Goal: Task Accomplishment & Management: Manage account settings

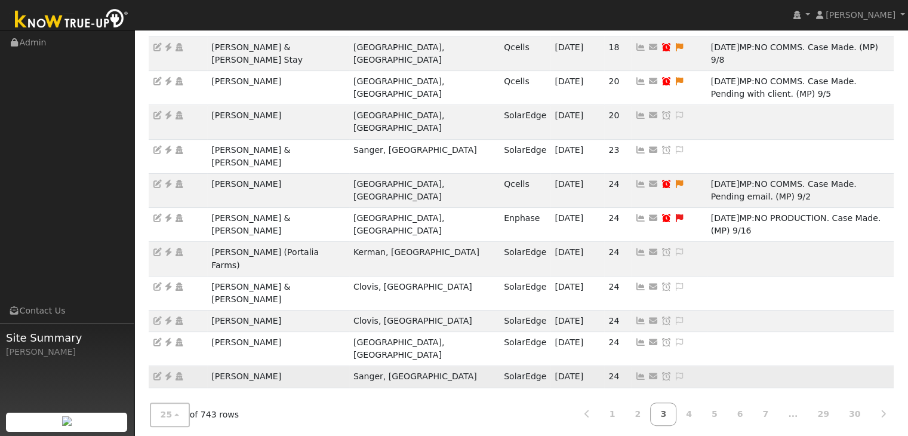
scroll to position [272, 0]
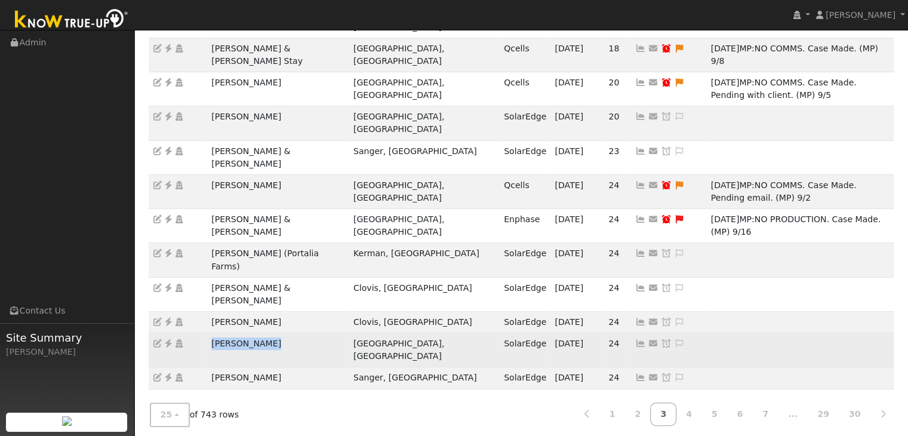
drag, startPoint x: 205, startPoint y: 192, endPoint x: 279, endPoint y: 194, distance: 74.1
click at [279, 333] on tr "Tracy Beckham Fresno, CA SolarEdge 09/25/25 24 Send Email... Copy a Link Reset …" at bounding box center [522, 350] width 746 height 34
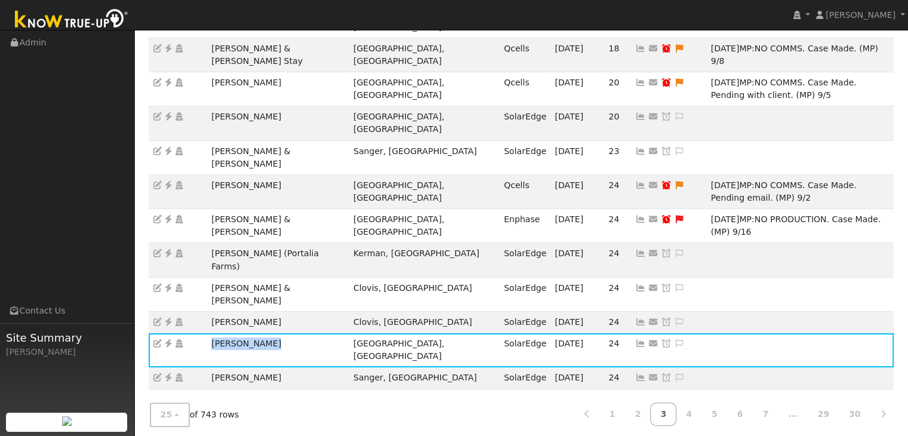
copy tr "[PERSON_NAME]"
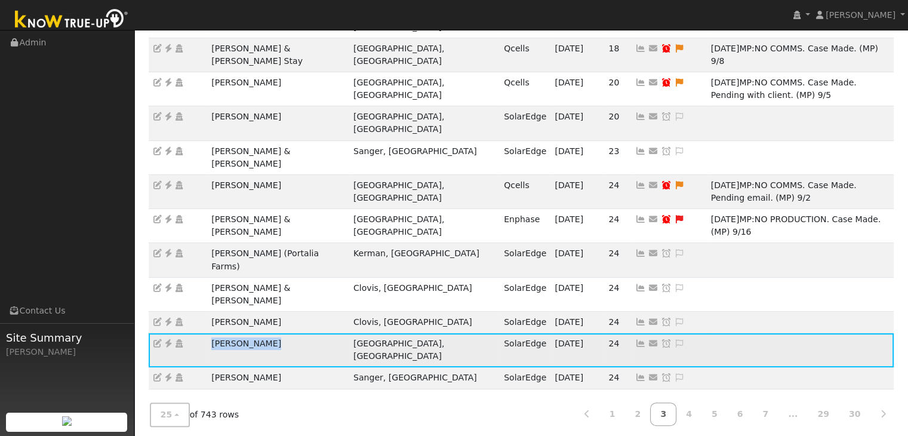
click at [167, 339] on icon at bounding box center [168, 343] width 11 height 8
click at [674, 339] on icon at bounding box center [679, 343] width 11 height 8
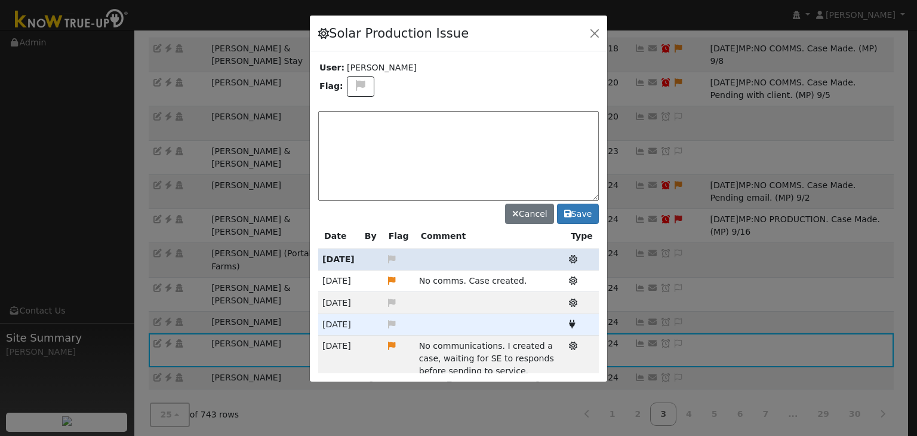
click at [356, 87] on div "Solar Production Issue User: Tracy Beckham Flag: Cancel Save Date By Flag Comme…" at bounding box center [458, 198] width 299 height 367
click at [357, 79] on button at bounding box center [360, 86] width 27 height 21
click at [359, 126] on icon at bounding box center [360, 129] width 14 height 11
click at [374, 127] on textarea at bounding box center [458, 156] width 281 height 90
type textarea "/NO PRODUCTION. Case Made. RMA Approved. (MP) 9/26"
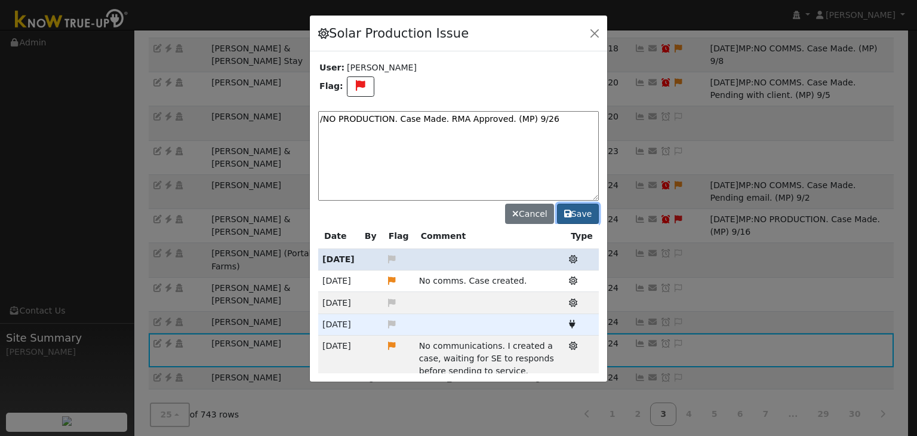
click at [583, 215] on button "Save" at bounding box center [578, 214] width 42 height 20
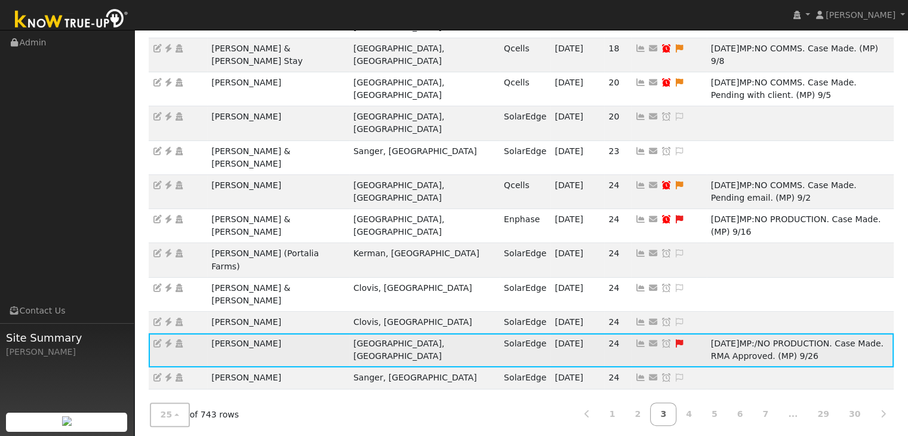
click at [661, 339] on icon at bounding box center [666, 343] width 11 height 8
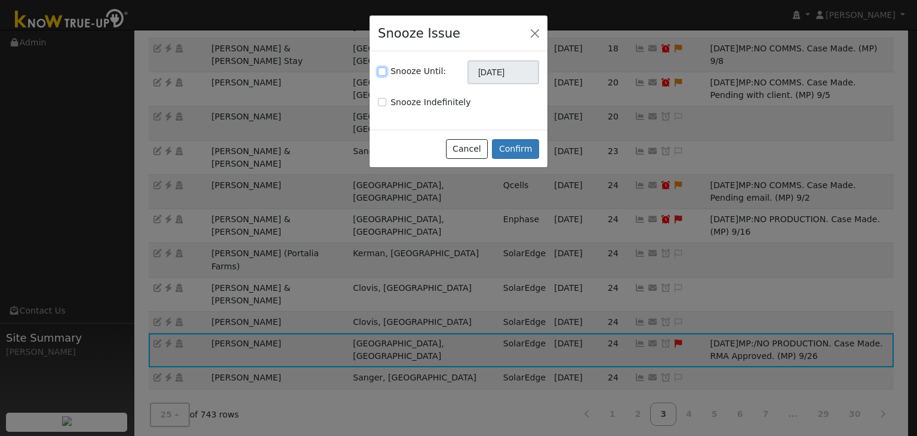
click at [382, 75] on input "Snooze Until:" at bounding box center [382, 71] width 8 height 8
checkbox input "true"
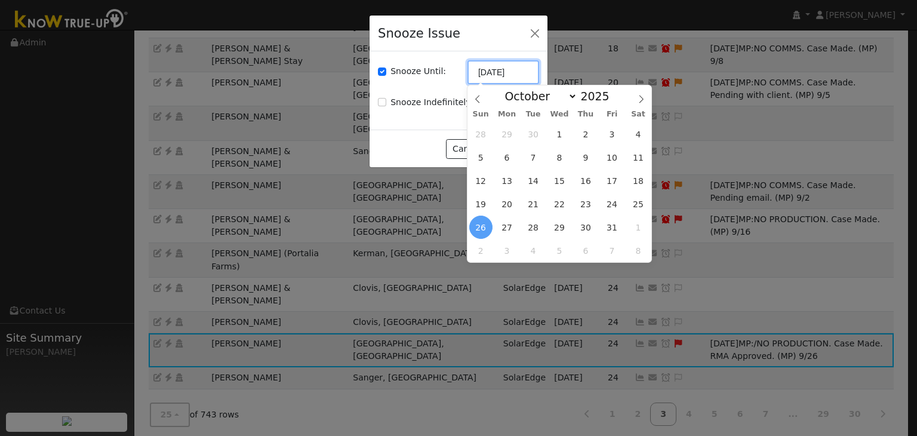
click at [491, 72] on input "[DATE]" at bounding box center [504, 72] width 72 height 24
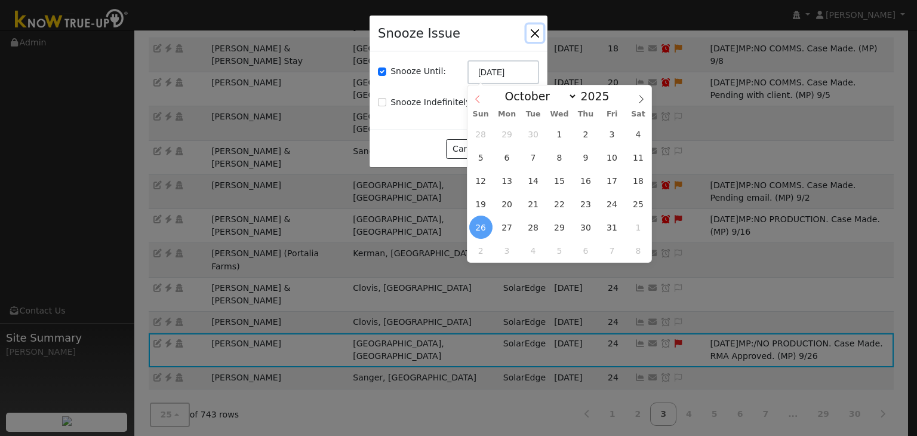
click at [475, 97] on icon at bounding box center [478, 99] width 8 height 8
select select "8"
click at [616, 245] on span "10" at bounding box center [611, 250] width 23 height 23
type input "10/10/2025"
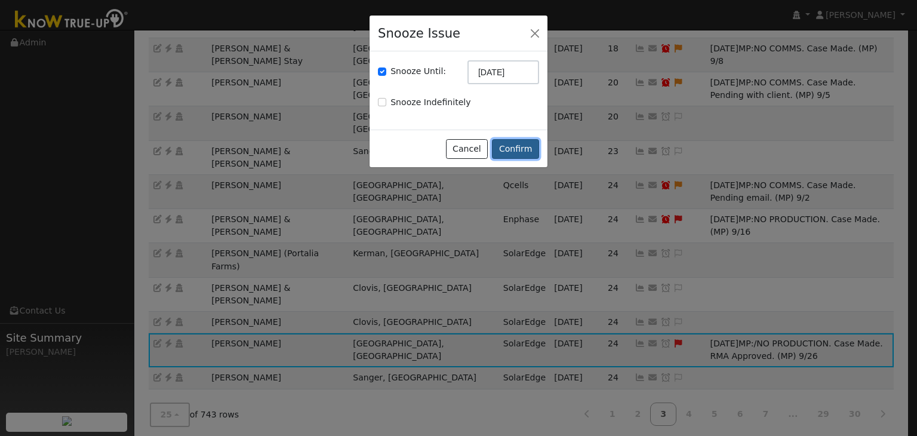
click at [518, 156] on button "Confirm" at bounding box center [515, 149] width 47 height 20
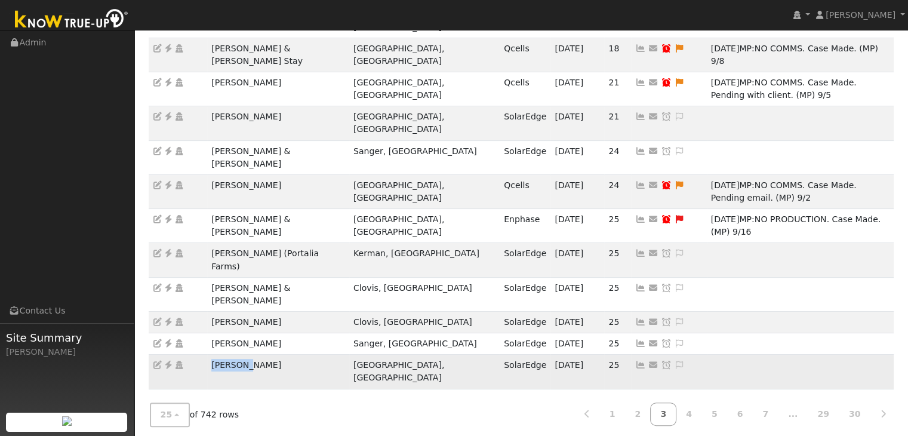
drag, startPoint x: 204, startPoint y: 213, endPoint x: 268, endPoint y: 217, distance: 64.0
click at [268, 355] on tr "Nic Pope Fresno, Ca SolarEdge 09/25/25 25 Send Email... Copy a Link Reset Passw…" at bounding box center [522, 372] width 746 height 34
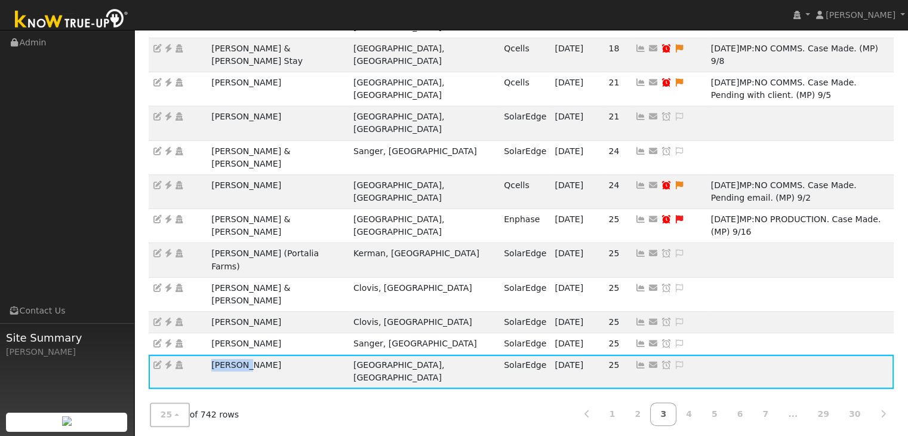
copy tr "Nic Pope"
click at [170, 361] on icon at bounding box center [168, 365] width 11 height 8
click at [674, 361] on icon at bounding box center [679, 365] width 11 height 8
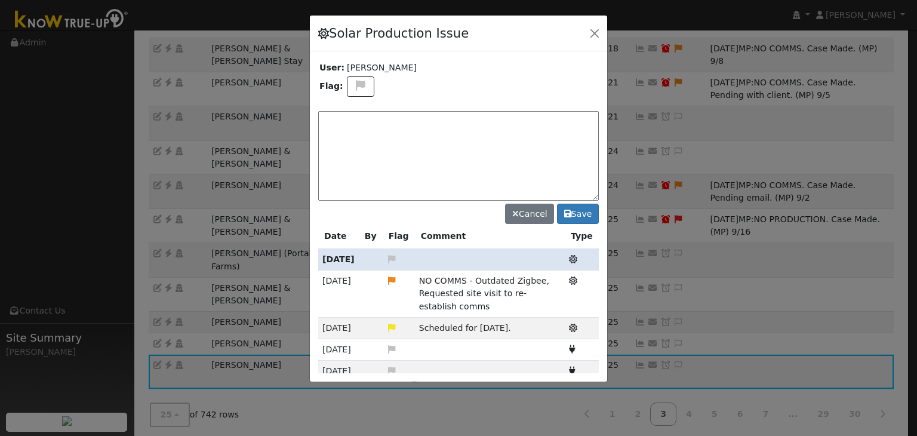
click at [356, 84] on div "Solar Production Issue User: Nic Pope Flag: Cancel Save Date By Flag Comment Ty…" at bounding box center [458, 198] width 299 height 367
click at [354, 81] on icon at bounding box center [361, 85] width 14 height 11
click at [356, 127] on icon at bounding box center [360, 129] width 14 height 11
click at [359, 128] on textarea at bounding box center [458, 156] width 281 height 90
type textarea "NO PRODUCTION. Waiting on Parts. (MP) 9/26"
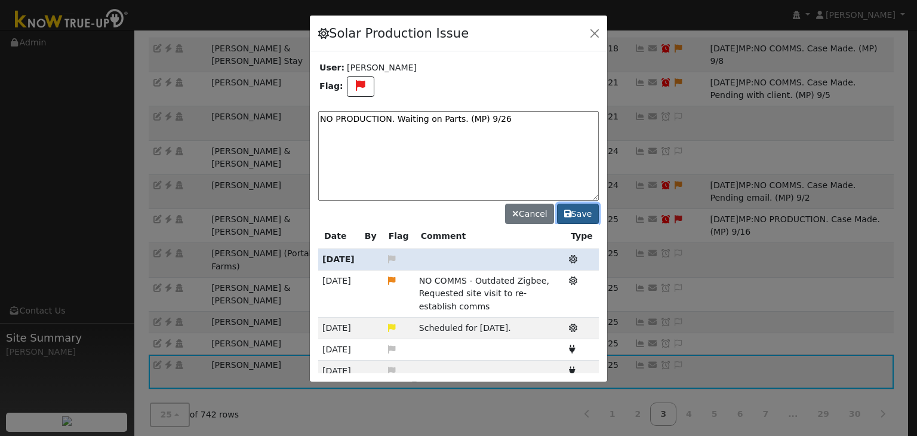
click at [582, 213] on button "Save" at bounding box center [578, 214] width 42 height 20
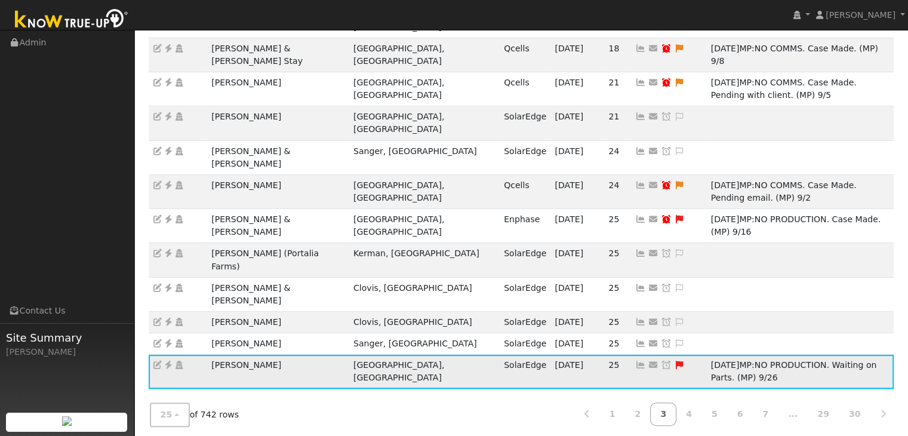
click at [661, 361] on icon at bounding box center [666, 365] width 11 height 8
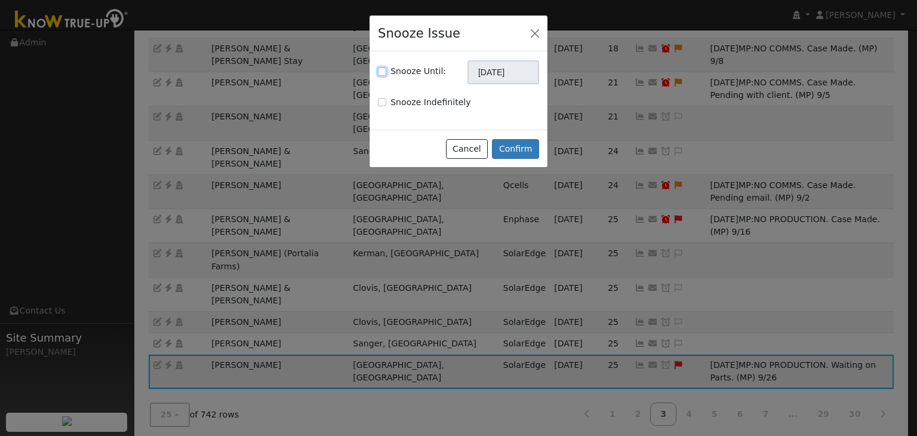
click at [383, 70] on input "Snooze Until:" at bounding box center [382, 71] width 8 height 8
checkbox input "true"
click at [482, 74] on input "[DATE]" at bounding box center [504, 72] width 72 height 24
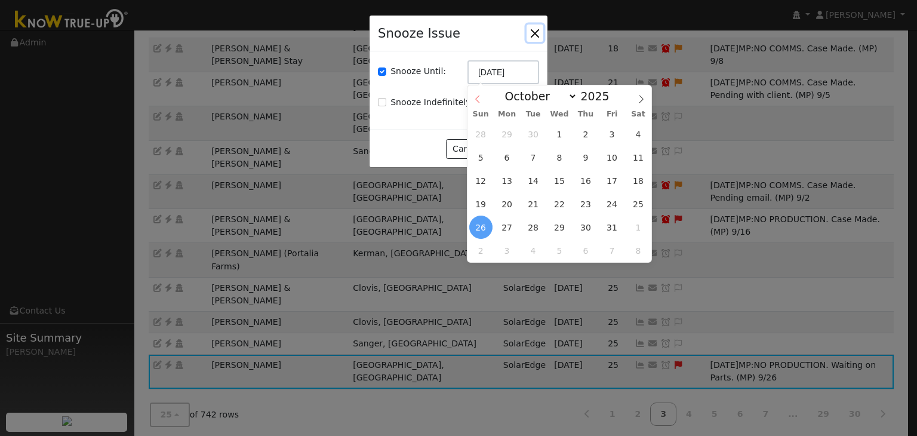
click at [476, 104] on span at bounding box center [478, 95] width 20 height 20
select select "8"
click at [621, 254] on span "10" at bounding box center [611, 250] width 23 height 23
type input "10/10/2025"
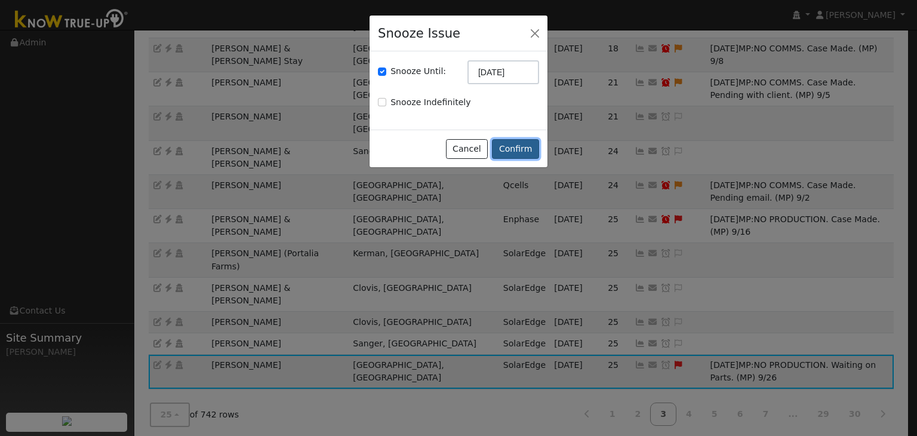
click at [512, 151] on button "Confirm" at bounding box center [515, 149] width 47 height 20
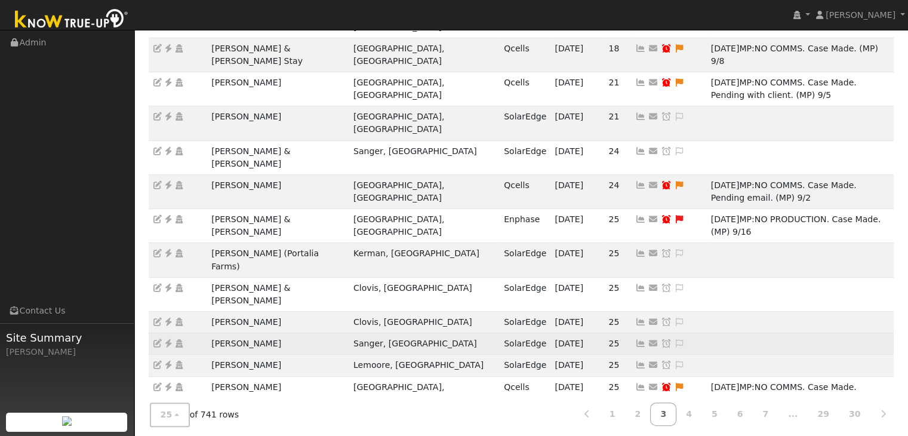
drag, startPoint x: 208, startPoint y: 195, endPoint x: 286, endPoint y: 195, distance: 78.2
click at [286, 333] on td "Keith Anderson" at bounding box center [278, 343] width 142 height 21
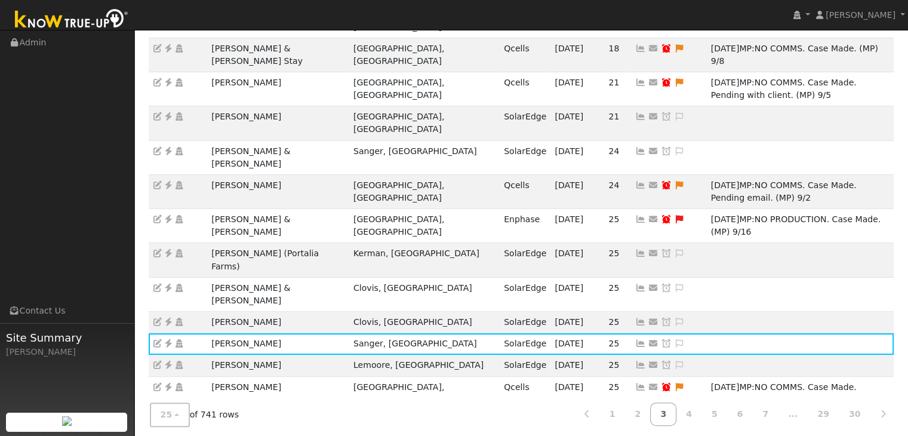
copy td "Keith Anderson"
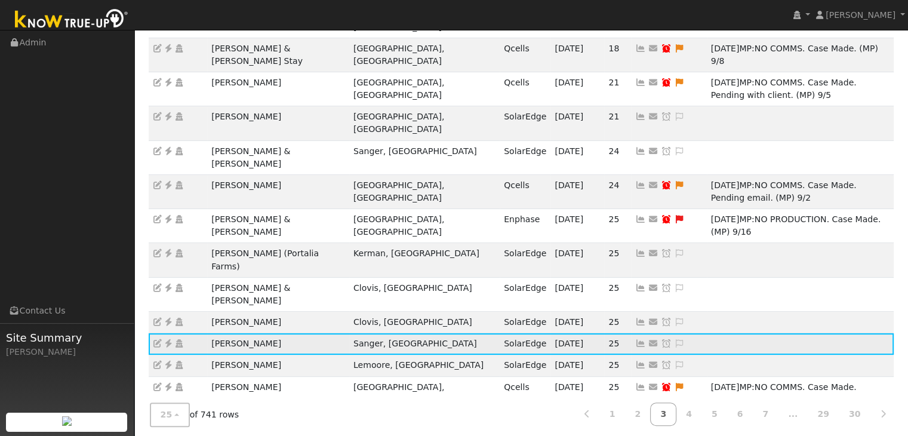
click at [167, 339] on icon at bounding box center [168, 343] width 11 height 8
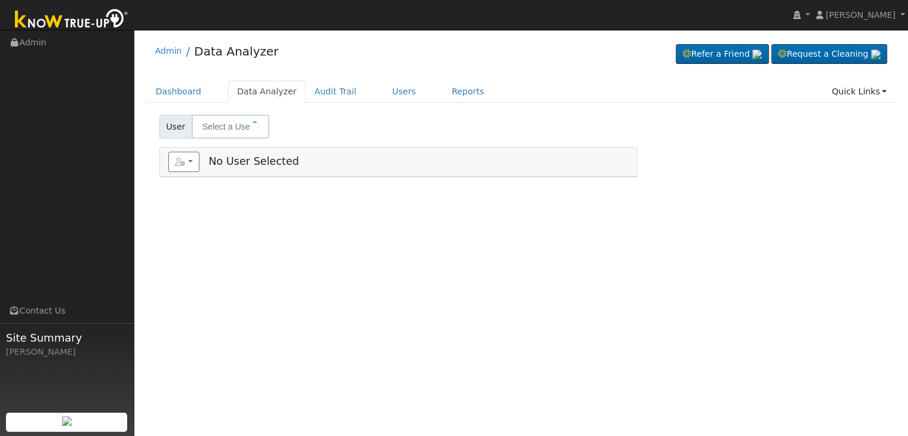
type input "[PERSON_NAME]"
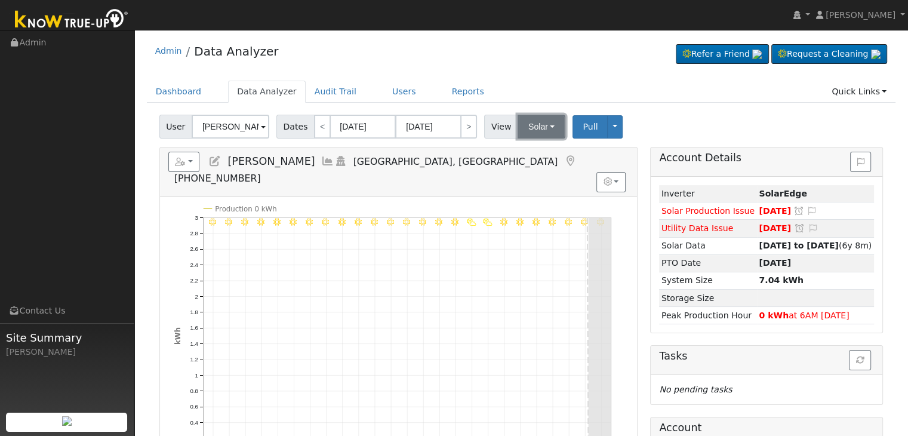
drag, startPoint x: 522, startPoint y: 116, endPoint x: 546, endPoint y: 135, distance: 30.6
click at [522, 116] on button "Solar" at bounding box center [542, 127] width 48 height 24
click at [534, 152] on link "Utility" at bounding box center [556, 153] width 83 height 17
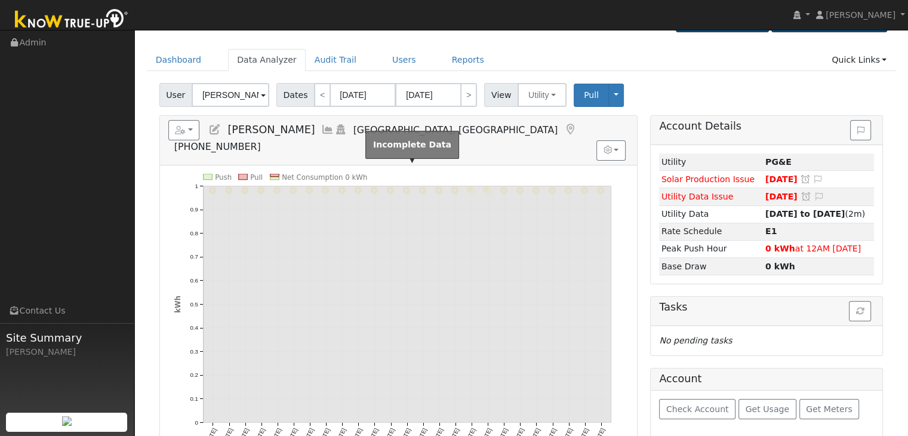
scroll to position [26, 0]
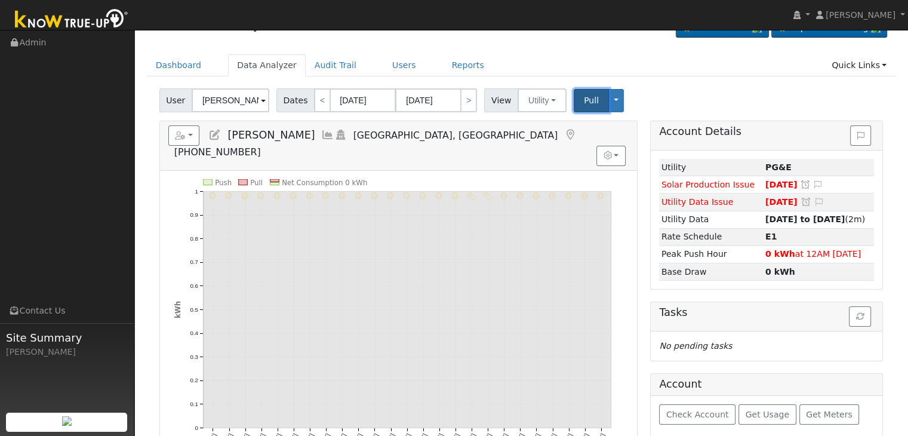
click at [576, 93] on button "Pull" at bounding box center [591, 100] width 35 height 23
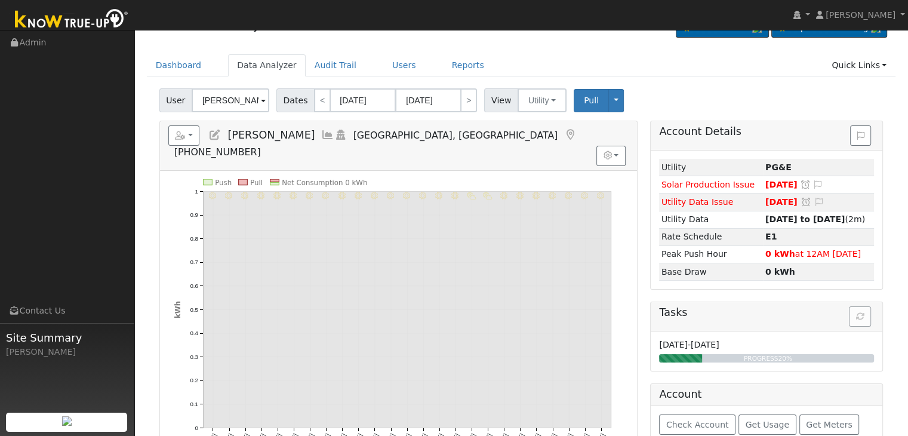
click at [564, 130] on icon at bounding box center [570, 135] width 13 height 11
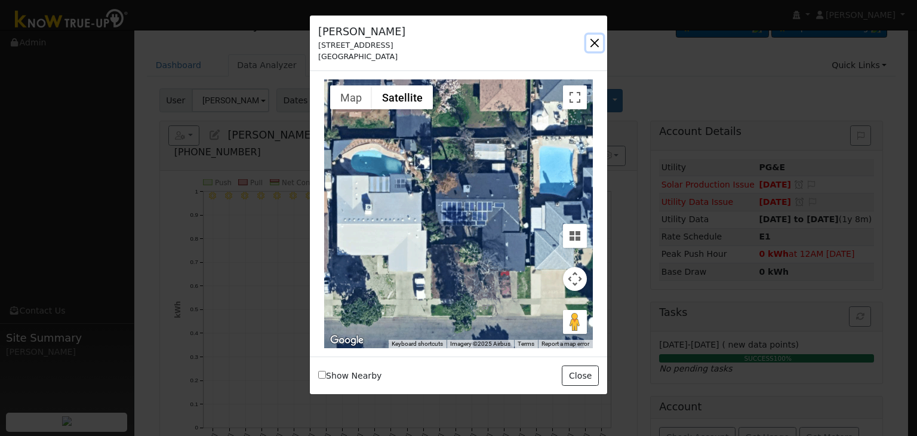
click at [595, 41] on button "button" at bounding box center [594, 43] width 17 height 17
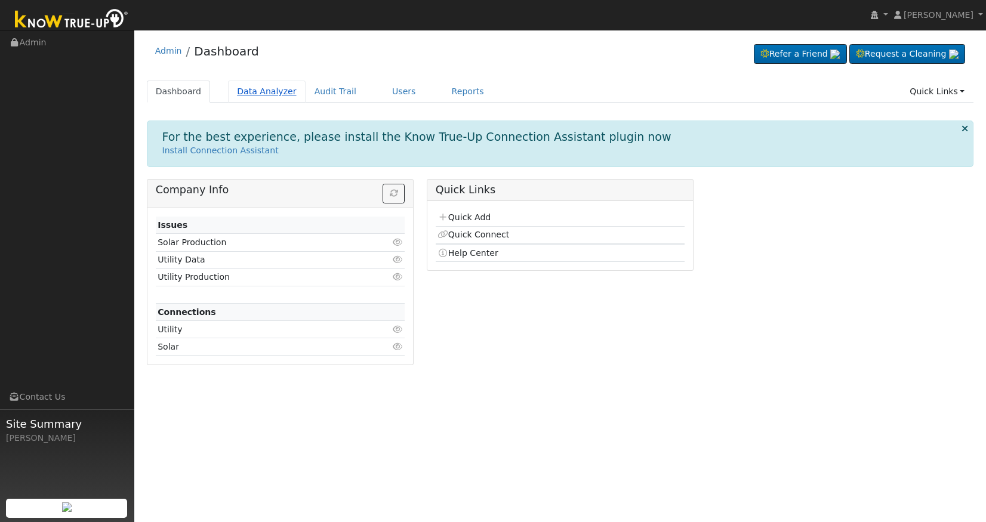
click at [259, 90] on link "Data Analyzer" at bounding box center [267, 92] width 78 height 22
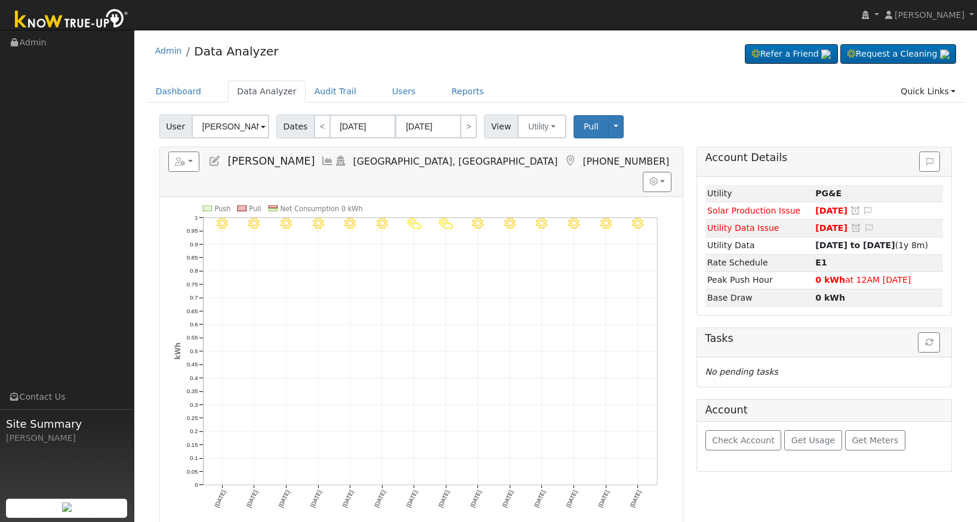
click at [585, 50] on div "Admin Data Analyzer Refer a Friend Request a Cleaning" at bounding box center [556, 54] width 819 height 36
click at [223, 132] on input "[PERSON_NAME]" at bounding box center [231, 127] width 78 height 24
paste input "Carpenter, Paul"
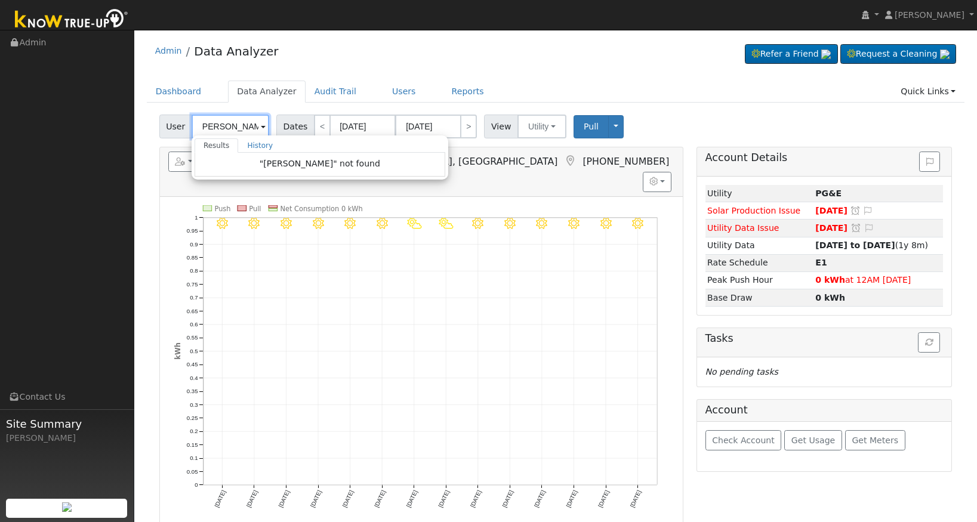
drag, startPoint x: 234, startPoint y: 126, endPoint x: 293, endPoint y: 130, distance: 58.7
click at [294, 129] on div "User Carpenter, Paul Results History "Carpenter, Paul" not found Enter text to …" at bounding box center [556, 124] width 798 height 28
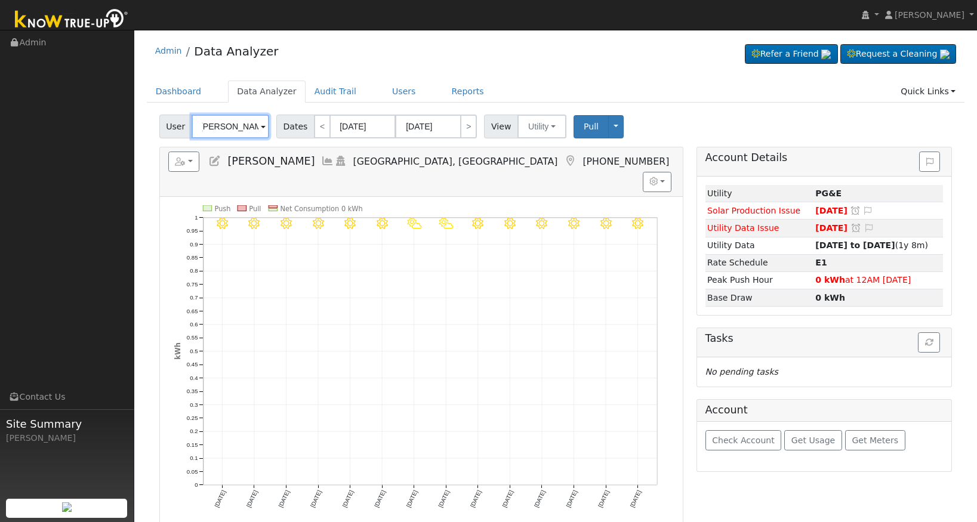
click at [236, 130] on input "[PERSON_NAME]" at bounding box center [231, 127] width 78 height 24
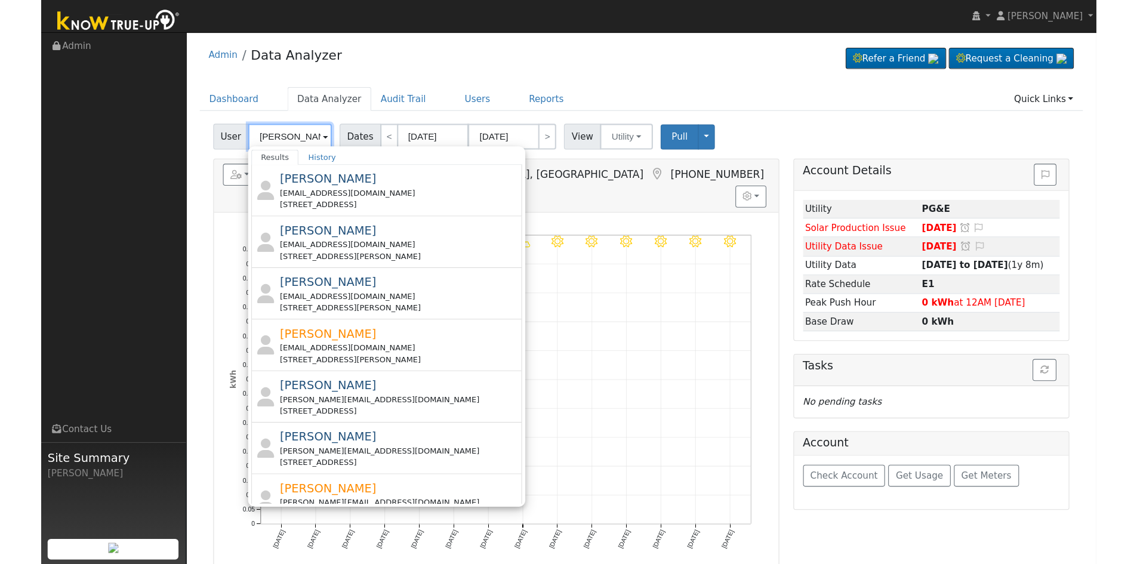
scroll to position [179, 0]
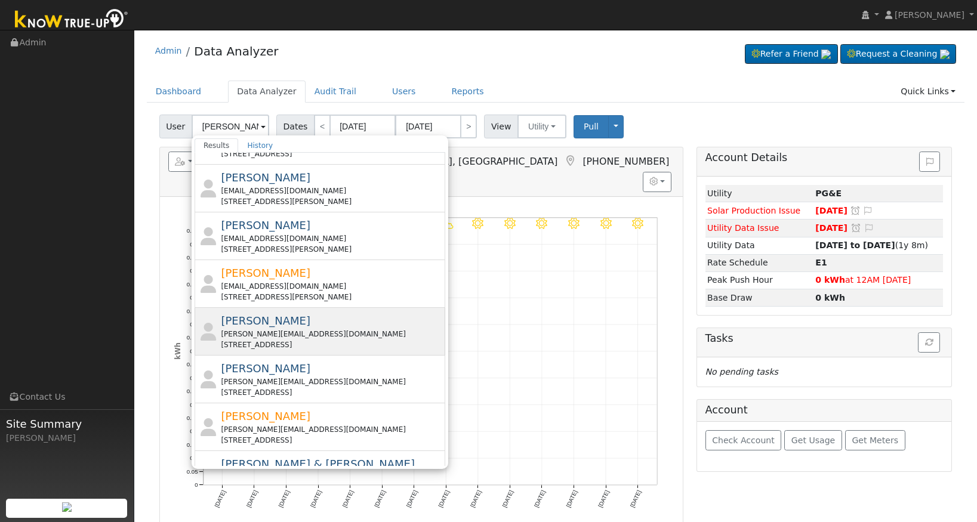
click at [296, 334] on div "paul@spectrumelectrical.net" at bounding box center [332, 334] width 222 height 11
type input "Paul Carpenter"
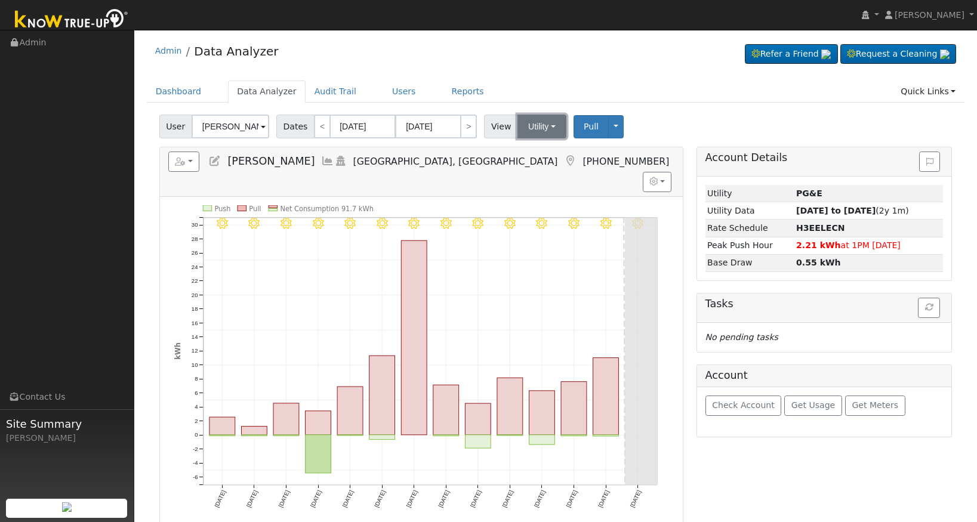
click at [536, 125] on button "Utility" at bounding box center [542, 127] width 49 height 24
click at [538, 166] on link "Solar" at bounding box center [557, 170] width 83 height 17
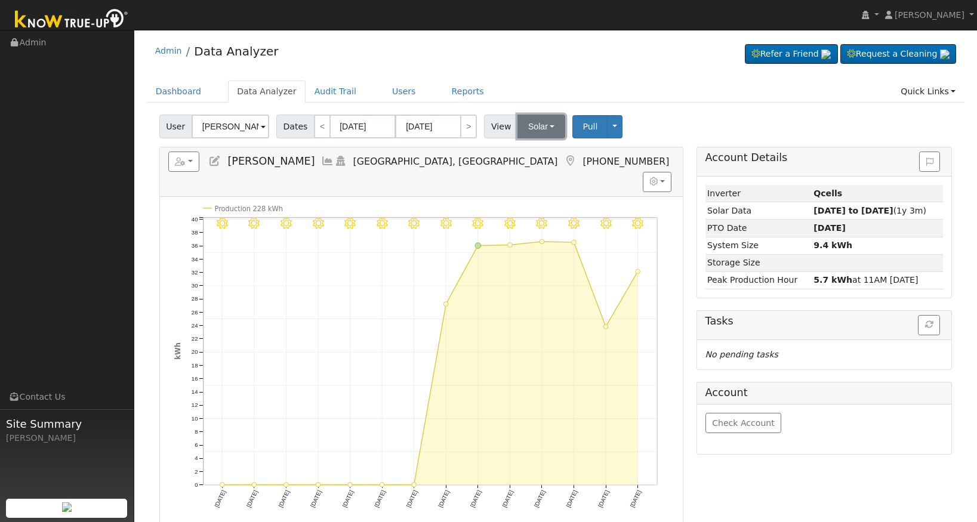
click at [536, 122] on button "Solar" at bounding box center [542, 127] width 48 height 24
click at [536, 156] on link "Utility" at bounding box center [557, 153] width 83 height 17
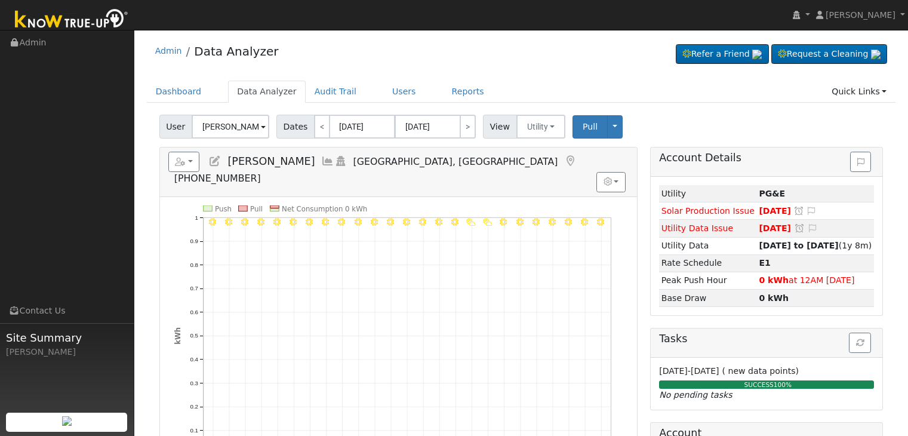
scroll to position [26, 0]
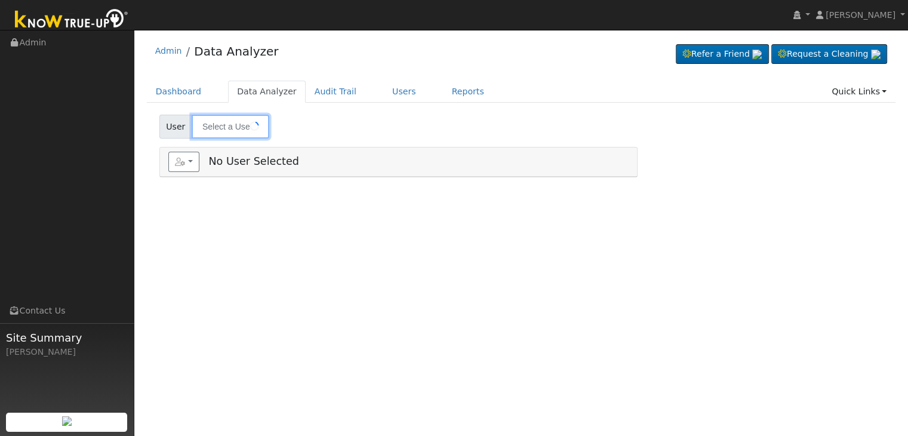
type input "Nic Pope"
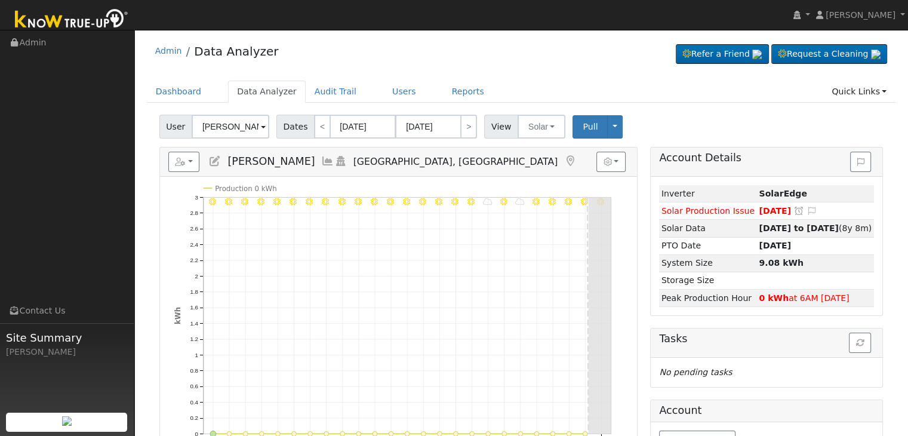
click at [564, 158] on icon at bounding box center [570, 161] width 13 height 11
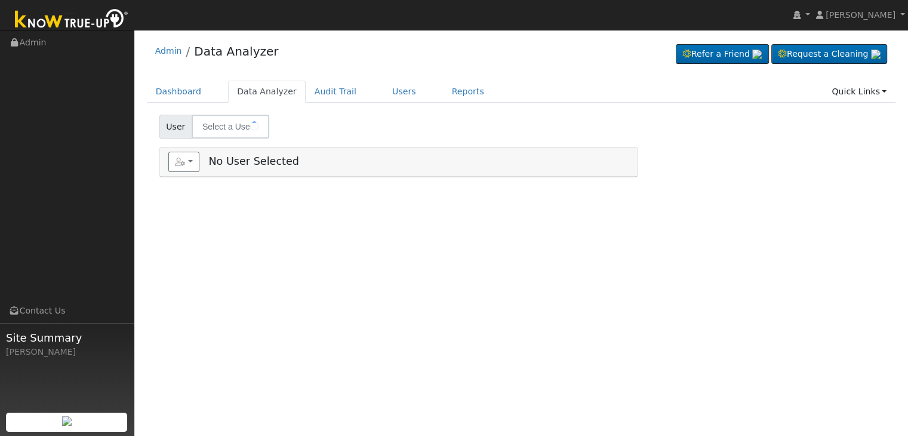
type input "[PERSON_NAME]"
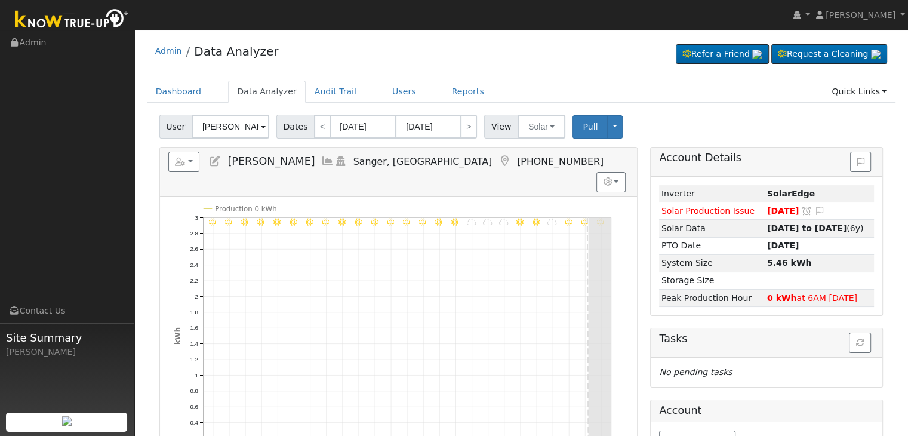
click at [498, 159] on icon at bounding box center [504, 161] width 13 height 11
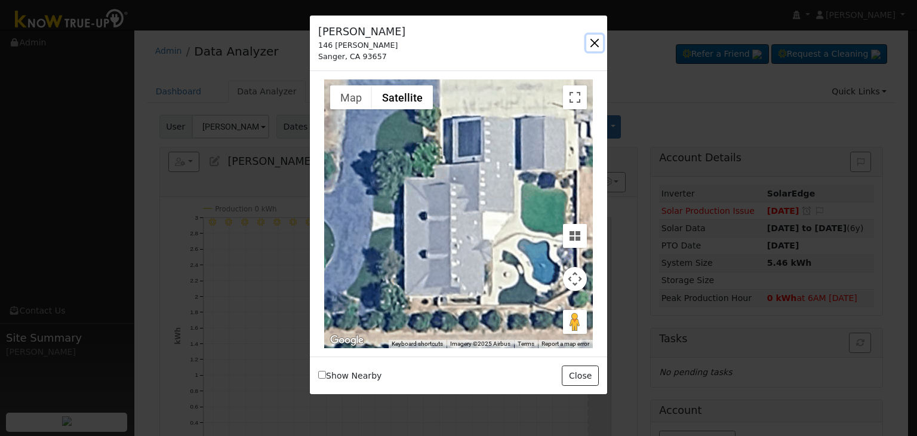
click at [595, 39] on button "button" at bounding box center [594, 43] width 17 height 17
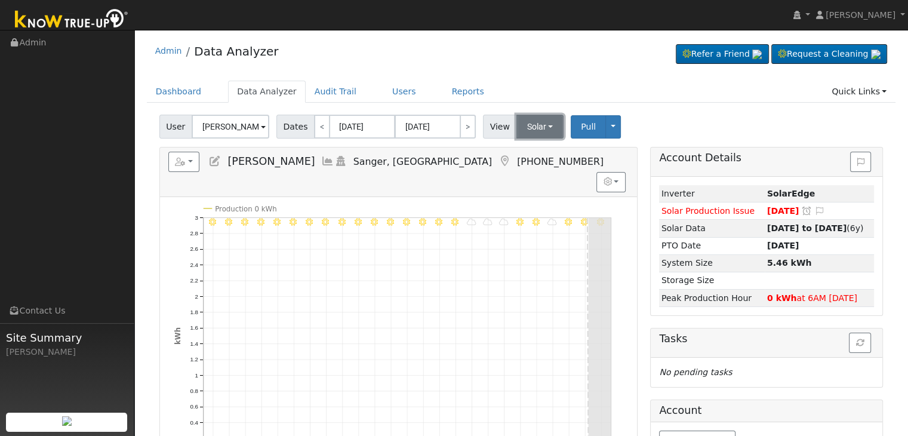
click at [543, 128] on button "Solar" at bounding box center [540, 127] width 48 height 24
click at [539, 149] on link "Utility" at bounding box center [555, 153] width 83 height 17
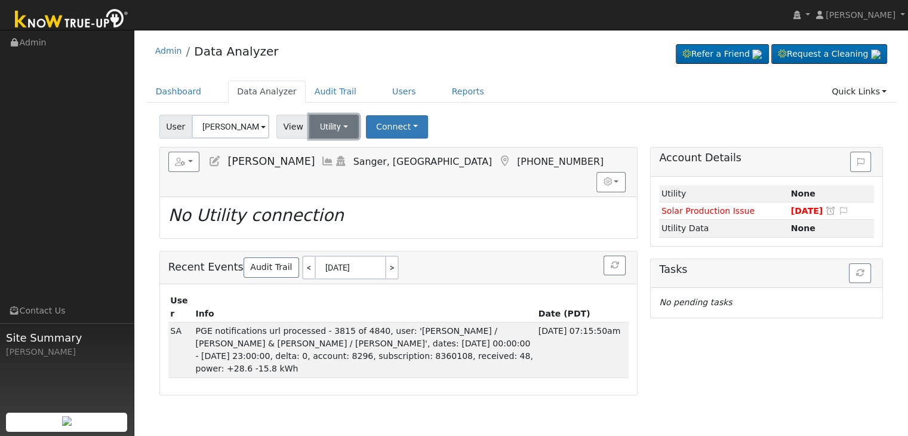
click at [330, 130] on button "Utility" at bounding box center [334, 127] width 50 height 24
click at [321, 173] on link "Solar" at bounding box center [349, 170] width 83 height 17
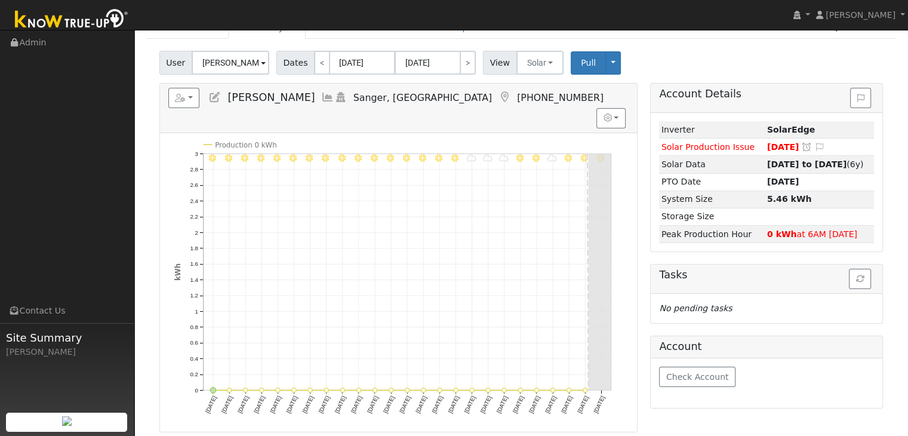
scroll to position [60, 0]
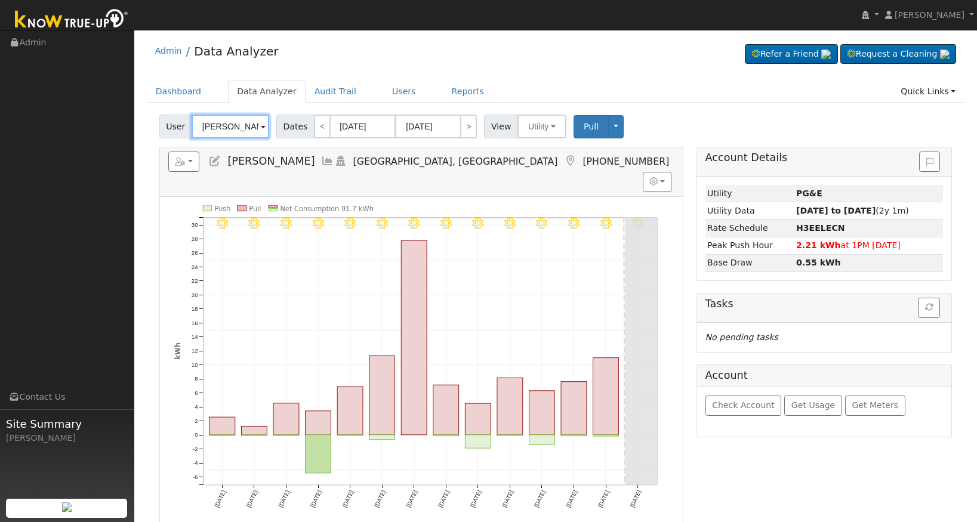
click at [226, 122] on input "Paul Carpenter" at bounding box center [231, 127] width 78 height 24
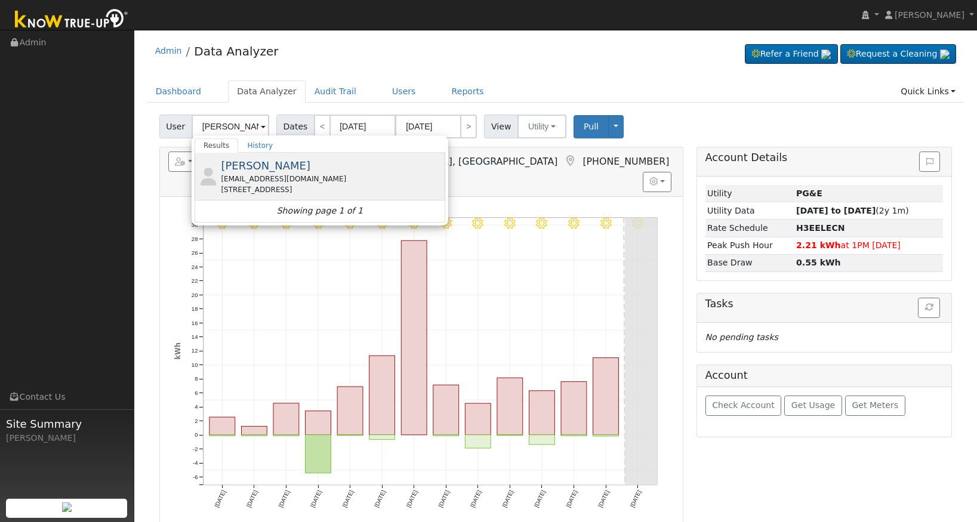
click at [263, 184] on div "mjmaf8@gmail.com" at bounding box center [332, 179] width 222 height 11
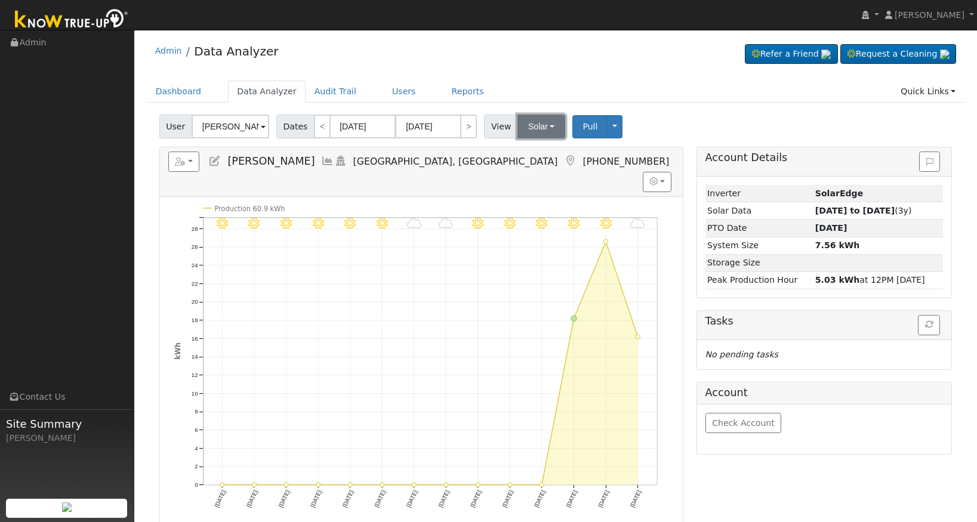
click at [524, 129] on button "Solar" at bounding box center [542, 127] width 48 height 24
click at [536, 157] on link "Utility" at bounding box center [557, 153] width 83 height 17
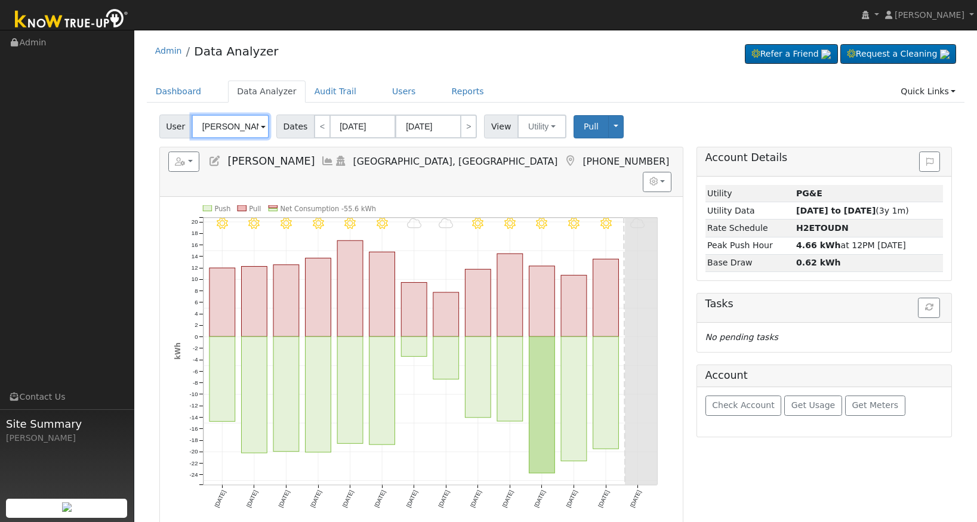
click at [242, 128] on input "Michael Morris" at bounding box center [231, 127] width 78 height 24
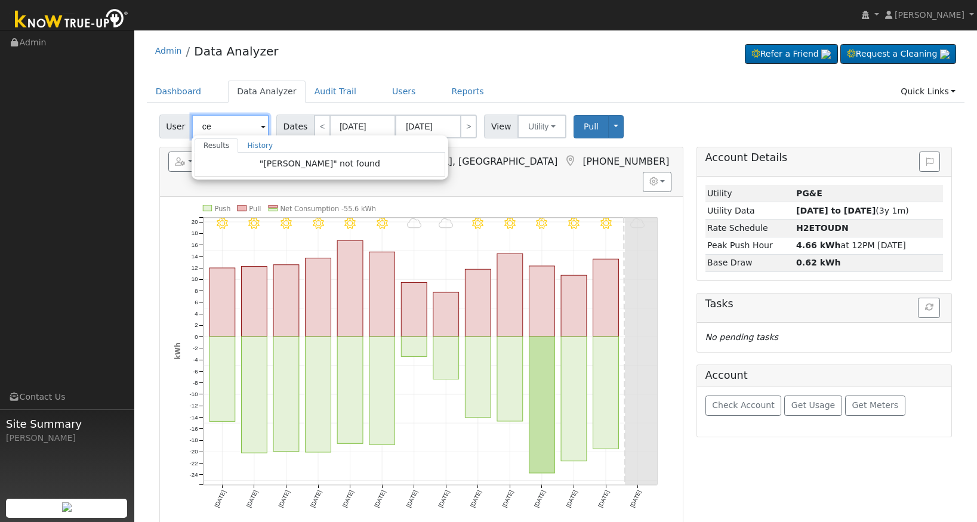
type input "c"
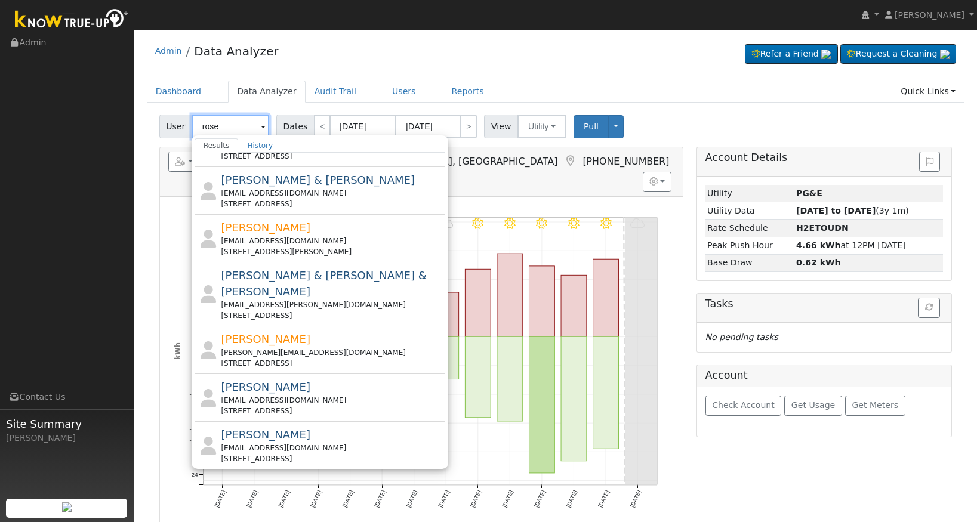
scroll to position [421, 0]
click at [202, 124] on input "rose" at bounding box center [231, 127] width 78 height 24
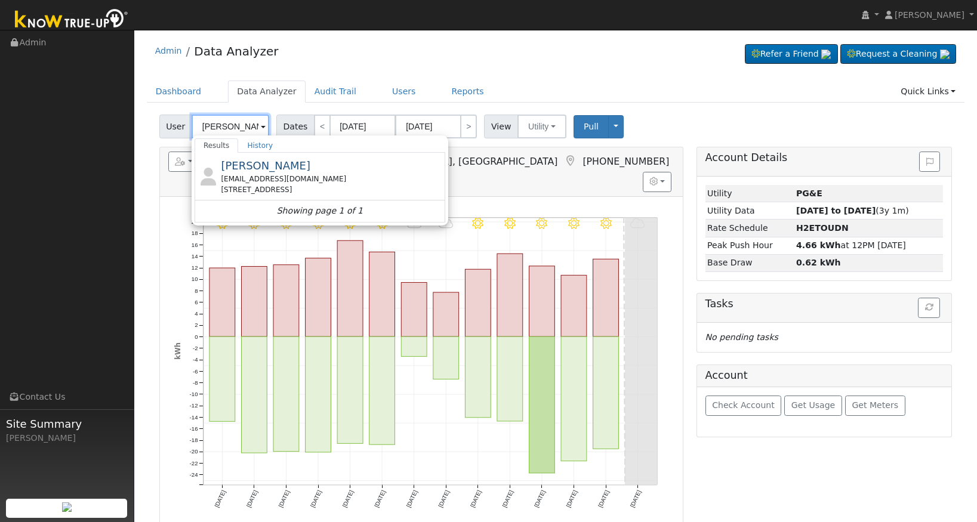
scroll to position [0, 0]
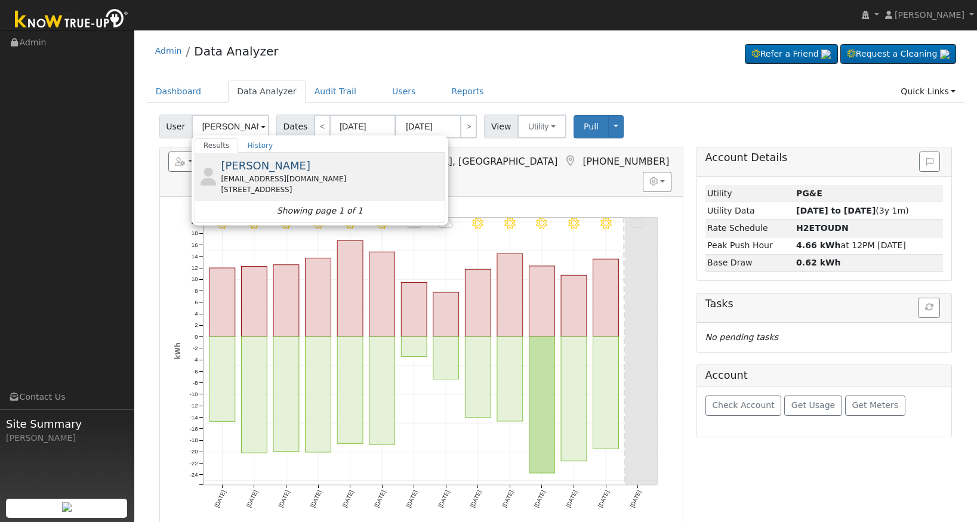
click at [283, 170] on div "William Rose rosesgtown@aol.com 6703 W Sapphire Dr, Fresno, CA 93722" at bounding box center [332, 177] width 222 height 38
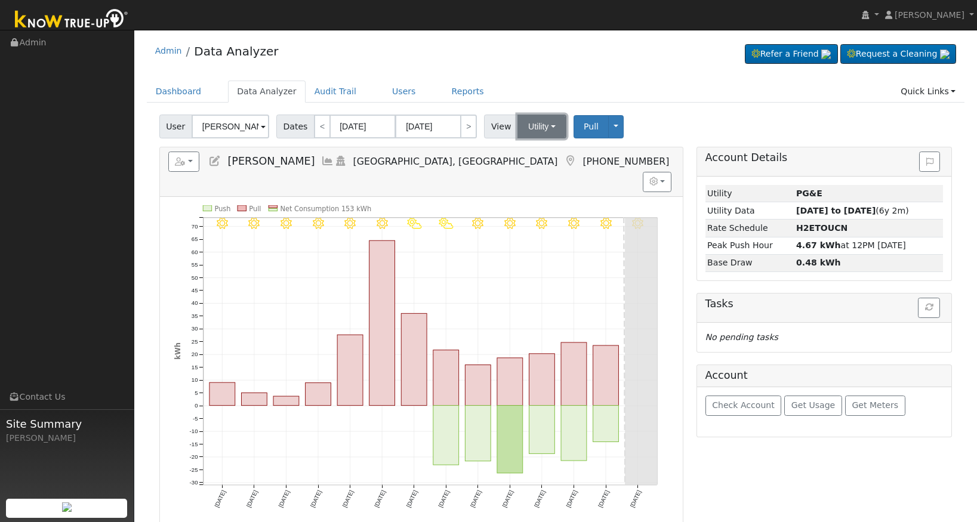
click at [540, 123] on button "Utility" at bounding box center [542, 127] width 49 height 24
click at [541, 171] on link "Solar" at bounding box center [557, 170] width 83 height 17
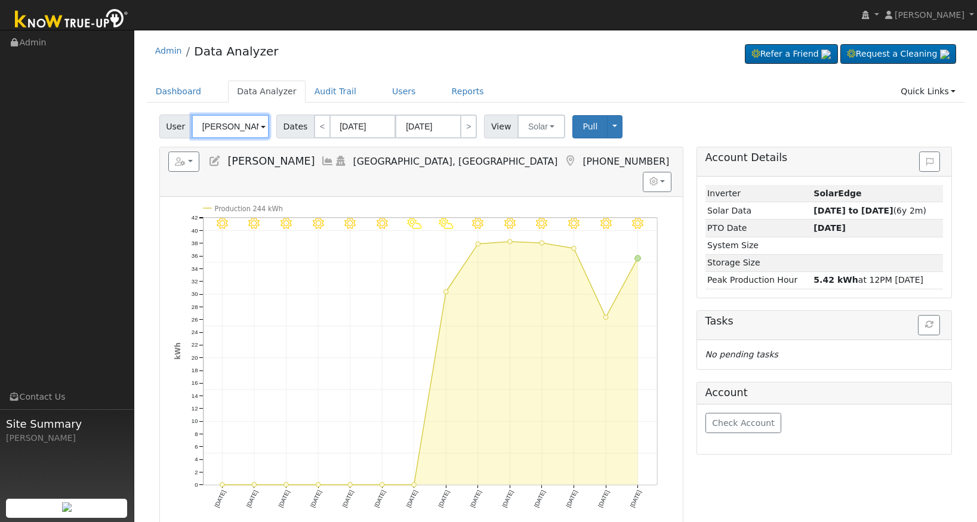
click at [224, 127] on input "William Rose" at bounding box center [231, 127] width 78 height 24
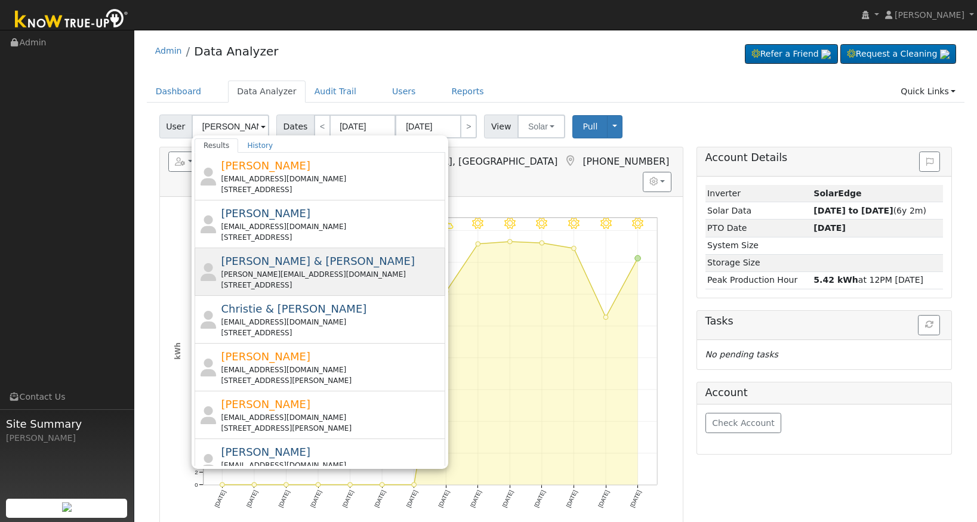
click at [287, 270] on div "brian@brian4hvac.com" at bounding box center [332, 274] width 222 height 11
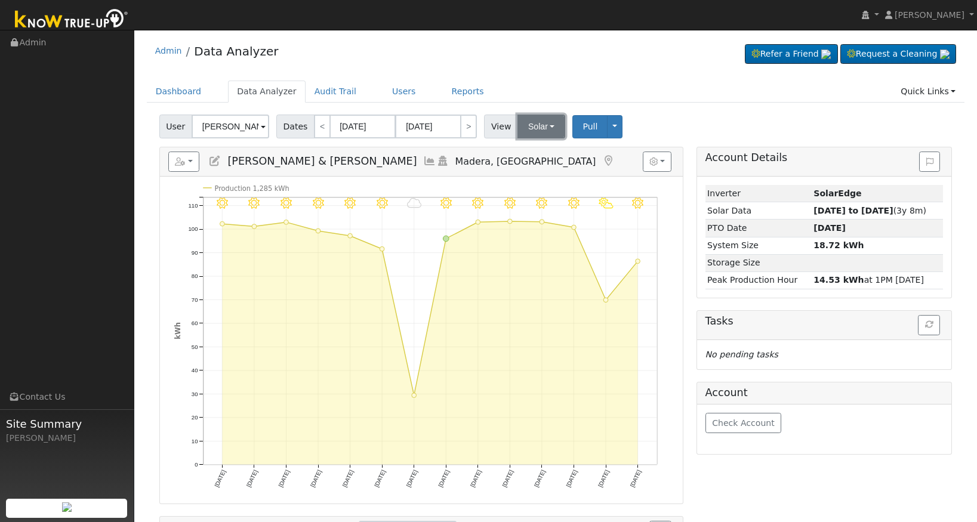
click at [533, 124] on button "Solar" at bounding box center [542, 127] width 48 height 24
click at [528, 152] on link "Utility" at bounding box center [557, 153] width 83 height 17
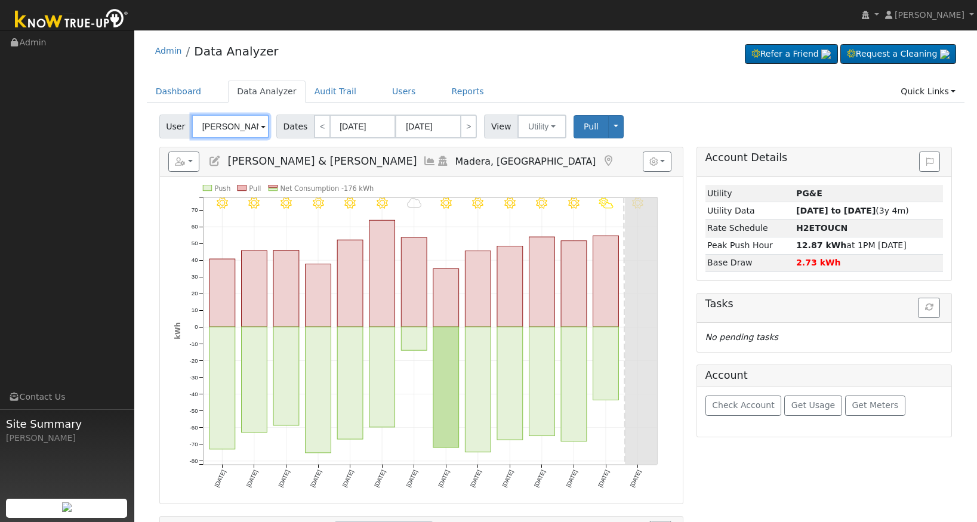
click at [217, 131] on input "Brian & Elizabeth Padilla" at bounding box center [231, 127] width 78 height 24
paste input "Michael Murphy"
type input "Michael Murphy"
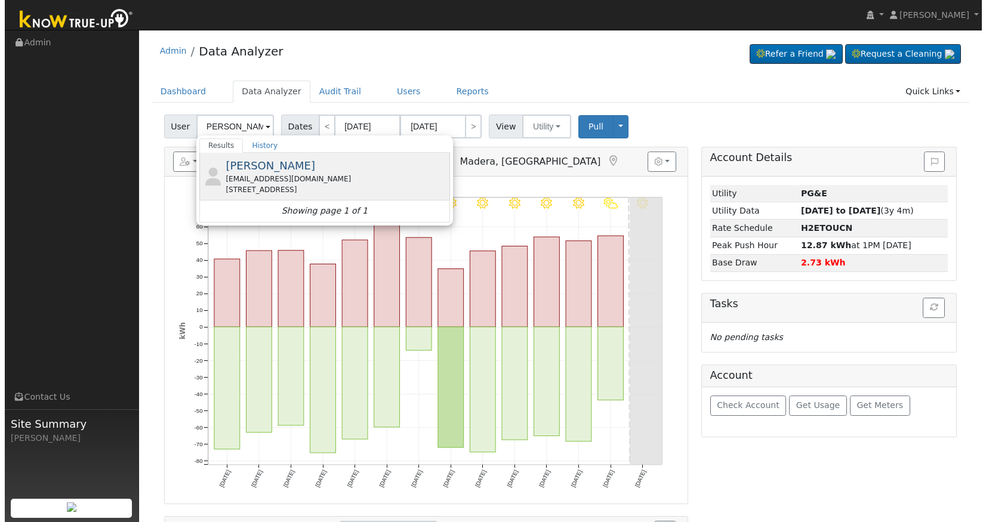
scroll to position [0, 0]
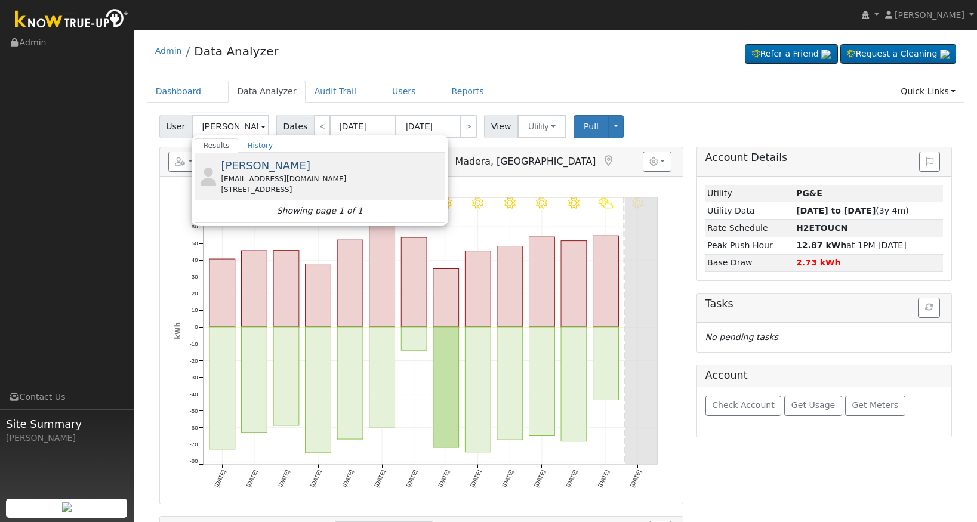
click at [285, 189] on div "205 5th Street, Clovis, CA 93612" at bounding box center [332, 190] width 222 height 11
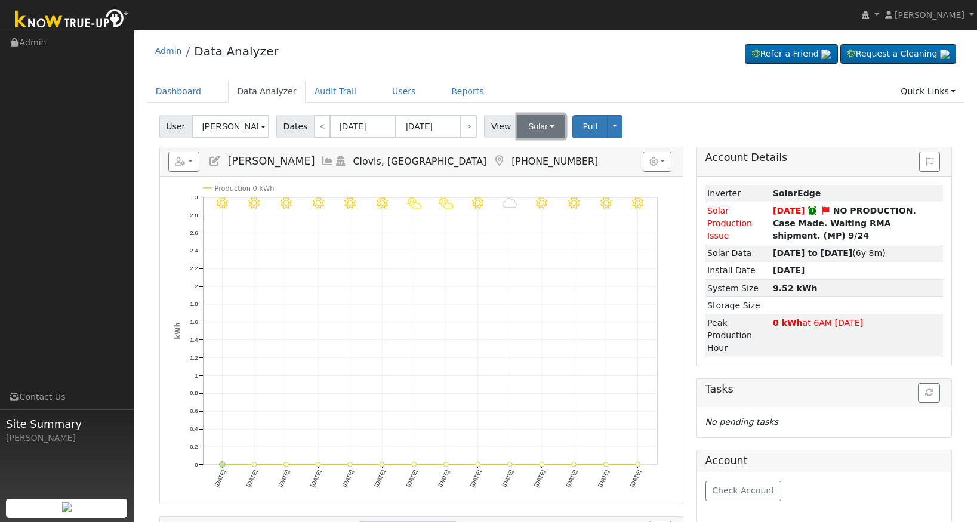
click at [525, 133] on button "Solar" at bounding box center [542, 127] width 48 height 24
click at [526, 156] on link "Utility" at bounding box center [557, 153] width 83 height 17
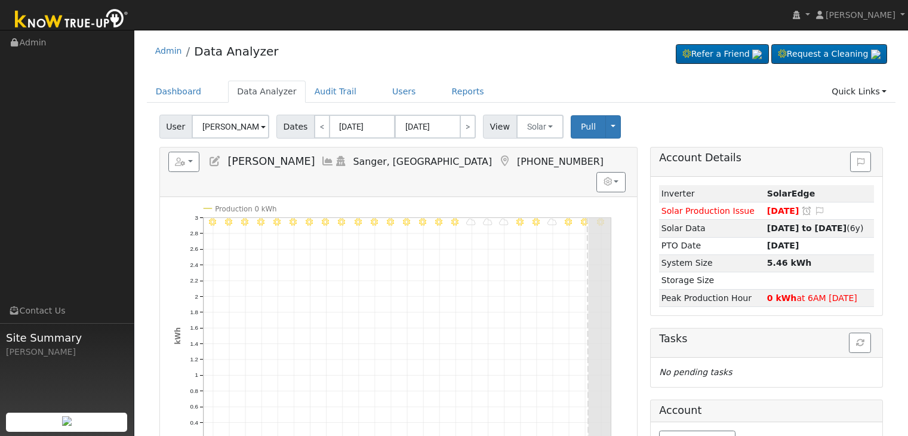
scroll to position [60, 0]
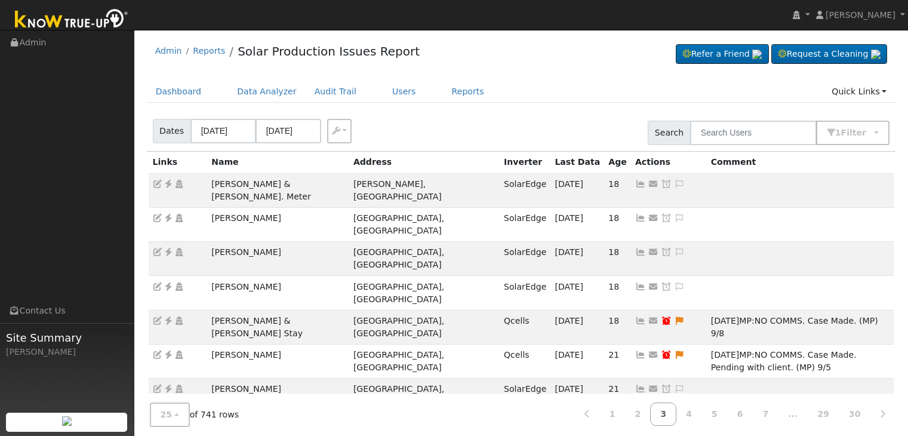
scroll to position [272, 0]
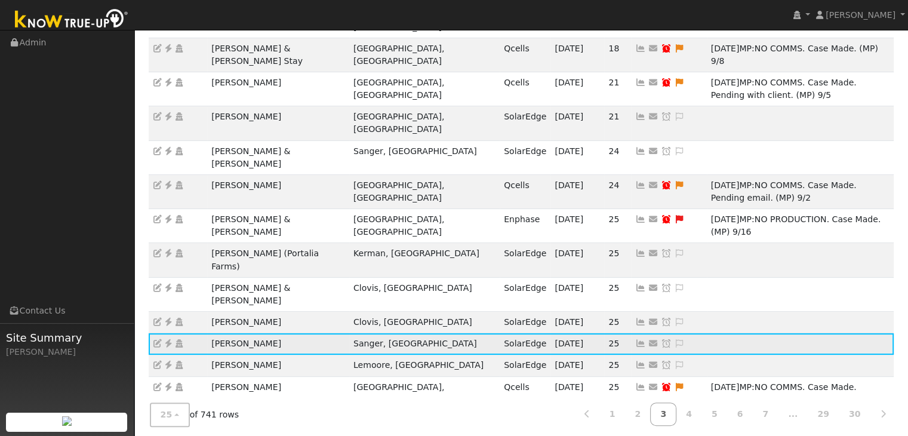
click at [674, 339] on icon at bounding box center [679, 343] width 11 height 8
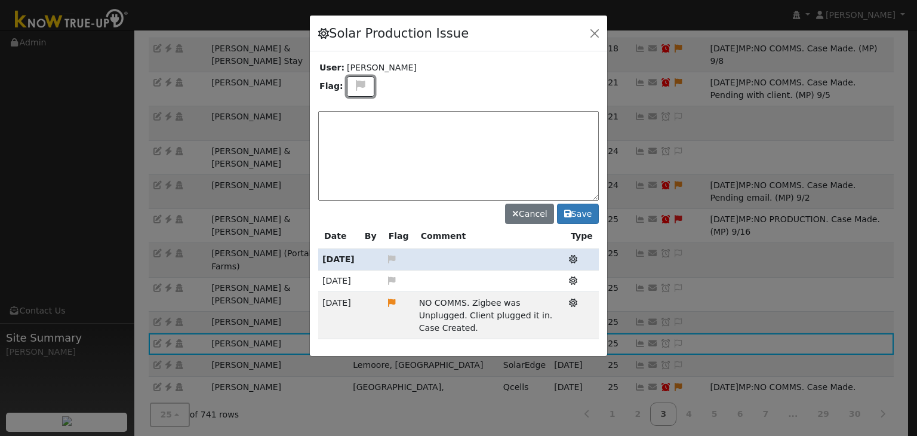
click at [362, 87] on icon at bounding box center [361, 85] width 14 height 11
click at [358, 125] on icon at bounding box center [360, 129] width 14 height 11
click at [362, 125] on textarea at bounding box center [458, 156] width 281 height 90
type textarea "NO PRODUCTION. Case Made. RMA Approved. (MP) 9/26"
click at [583, 205] on button "Save" at bounding box center [578, 214] width 42 height 20
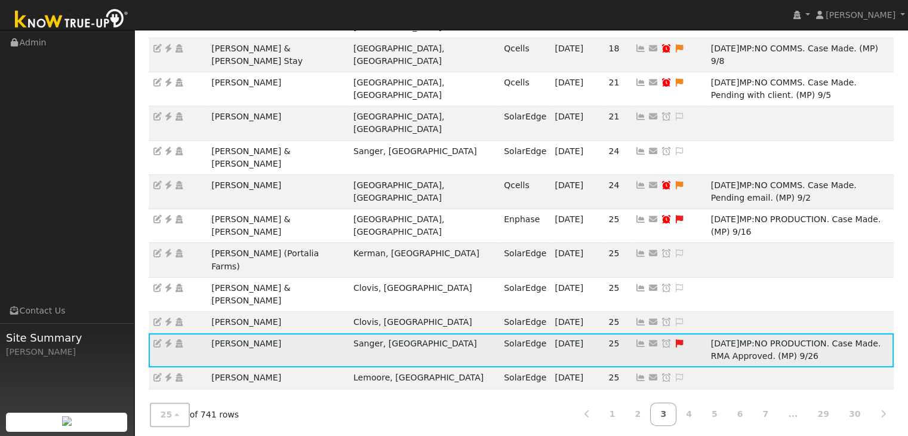
click at [661, 339] on icon at bounding box center [666, 343] width 11 height 8
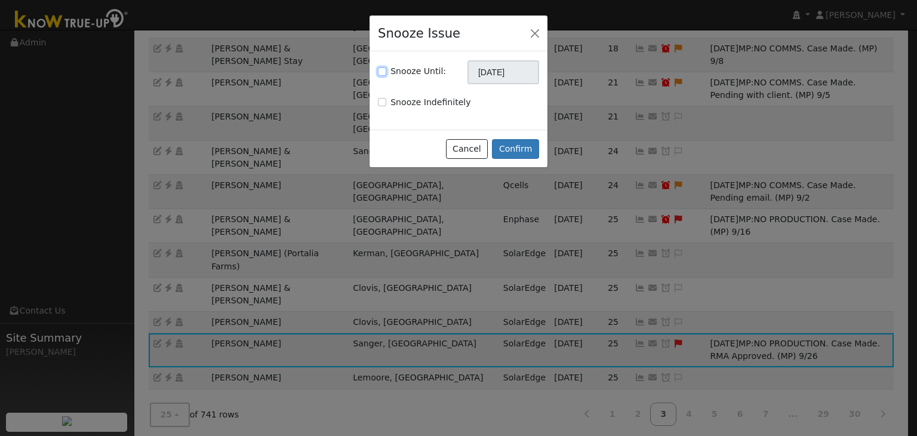
click at [383, 73] on input "Snooze Until:" at bounding box center [382, 71] width 8 height 8
checkbox input "true"
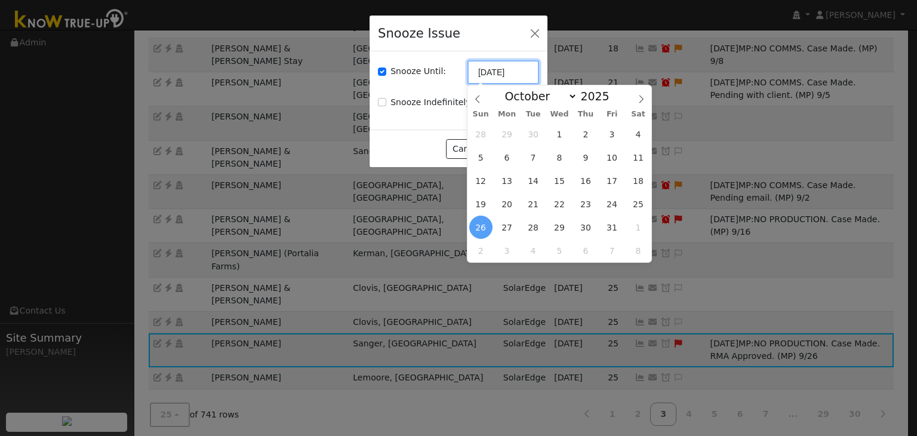
click at [499, 72] on input "[DATE]" at bounding box center [504, 72] width 72 height 24
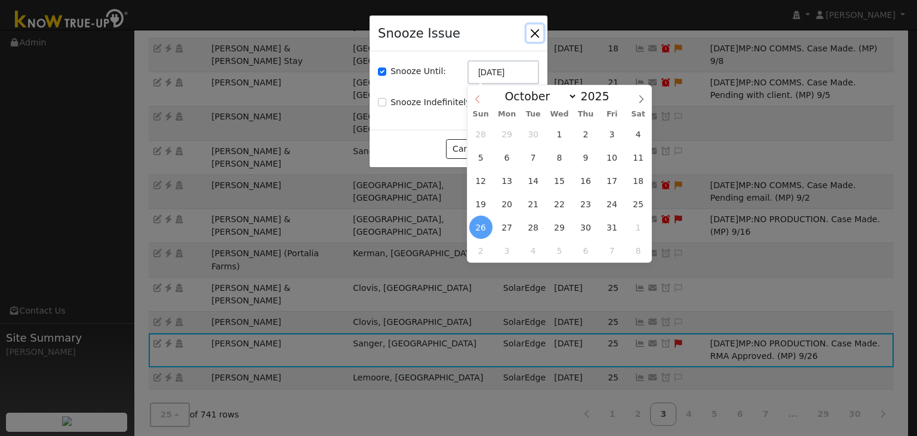
click at [474, 101] on icon at bounding box center [478, 99] width 8 height 8
select select "8"
click at [611, 255] on span "10" at bounding box center [611, 250] width 23 height 23
type input "10/10/2025"
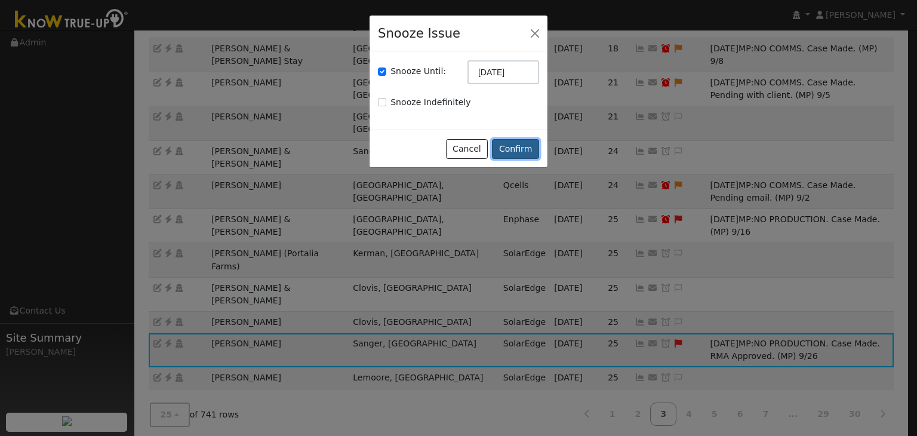
click at [518, 149] on button "Confirm" at bounding box center [515, 149] width 47 height 20
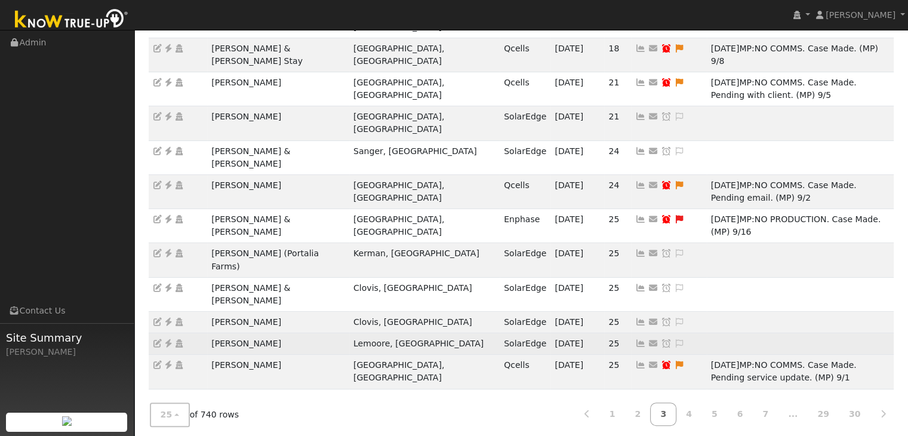
drag, startPoint x: 211, startPoint y: 189, endPoint x: 284, endPoint y: 192, distance: 73.5
click at [284, 333] on td "[PERSON_NAME]" at bounding box center [278, 343] width 142 height 21
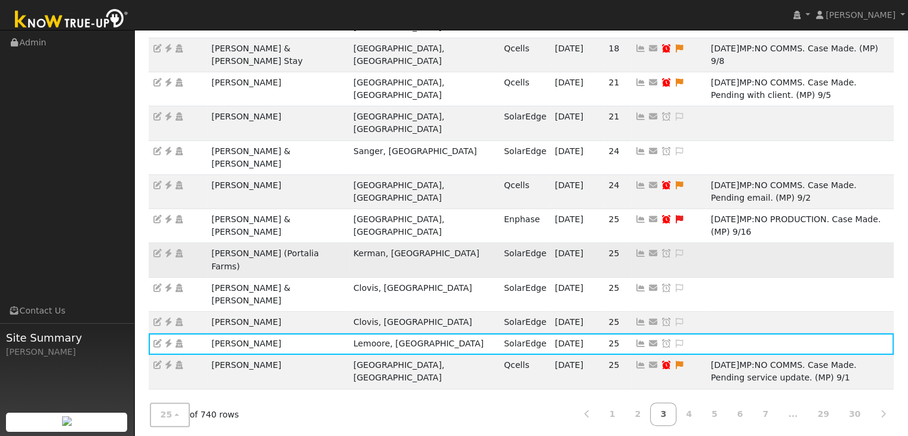
copy td "[PERSON_NAME]"
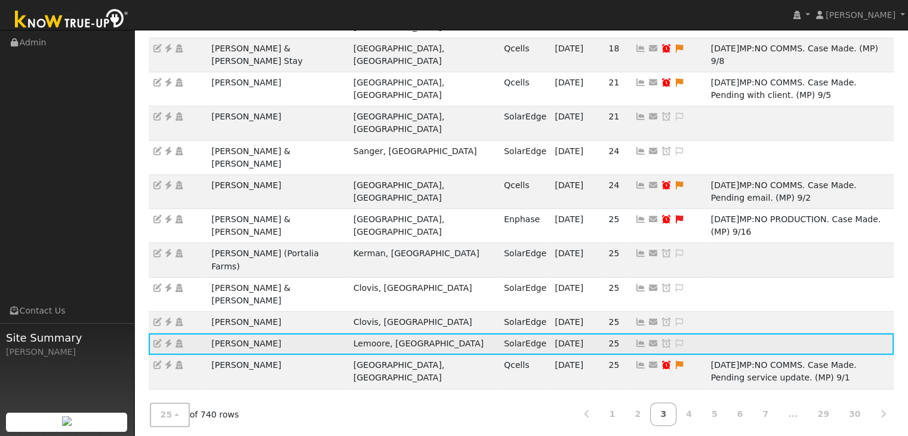
click at [165, 339] on icon at bounding box center [168, 343] width 11 height 8
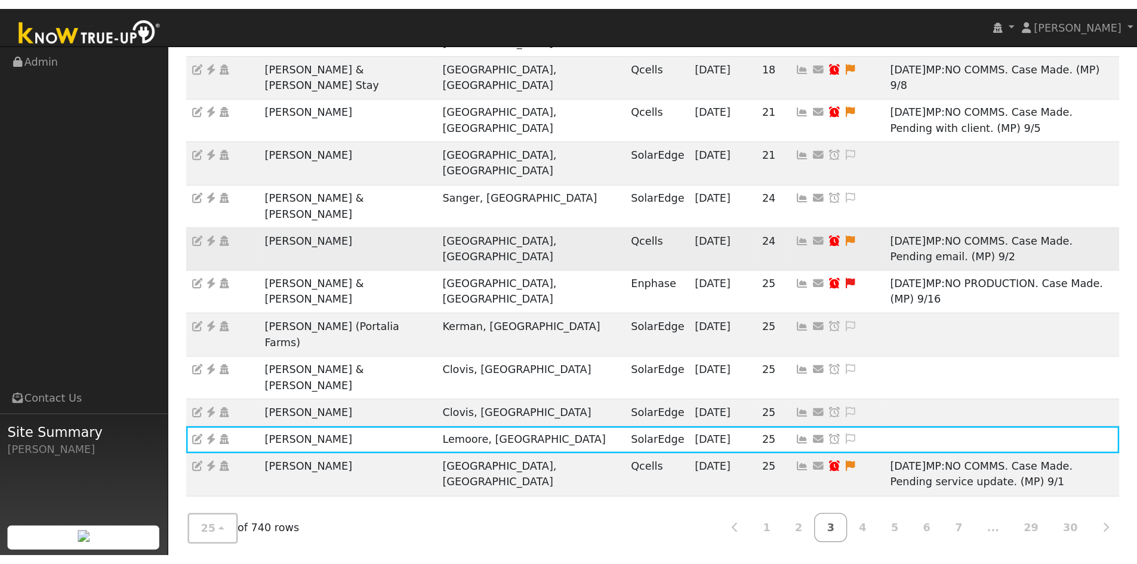
scroll to position [208, 0]
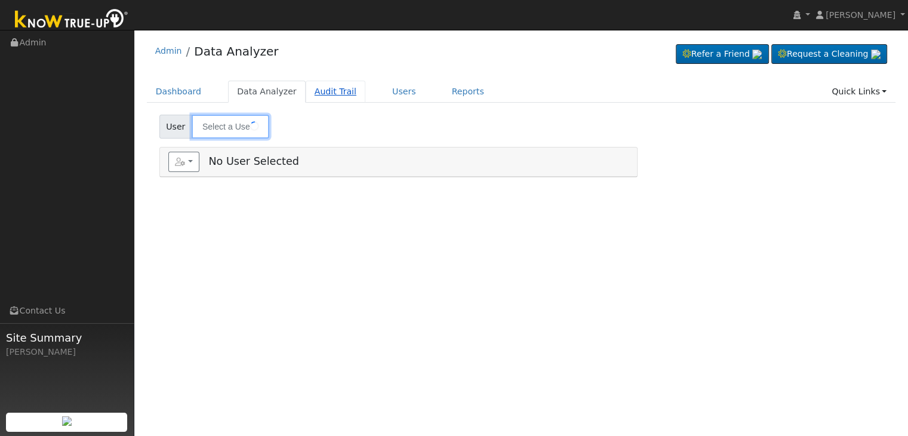
type input "[PERSON_NAME]"
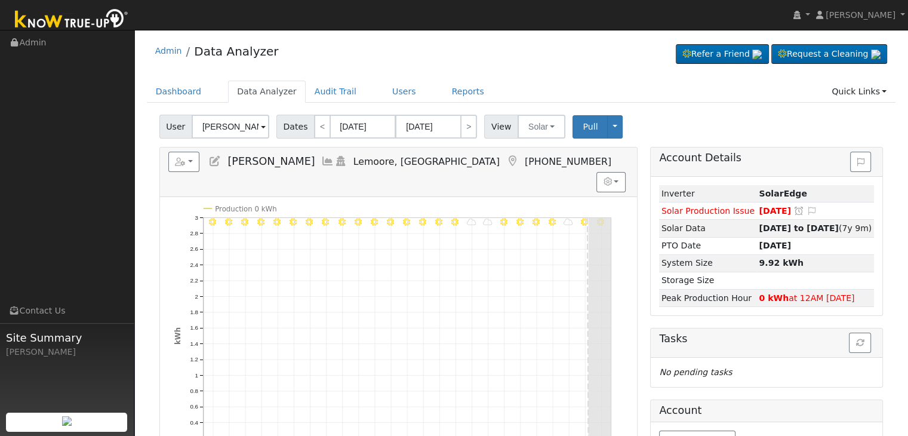
click at [506, 159] on icon at bounding box center [512, 161] width 13 height 11
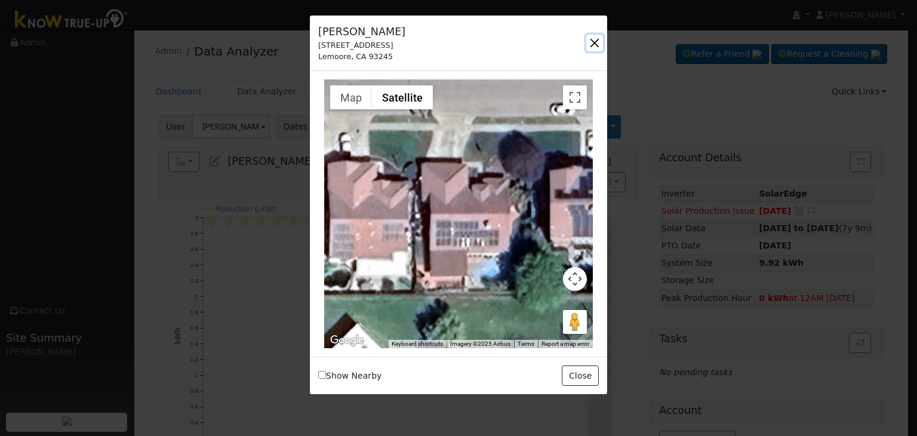
click at [595, 41] on button "button" at bounding box center [594, 43] width 17 height 17
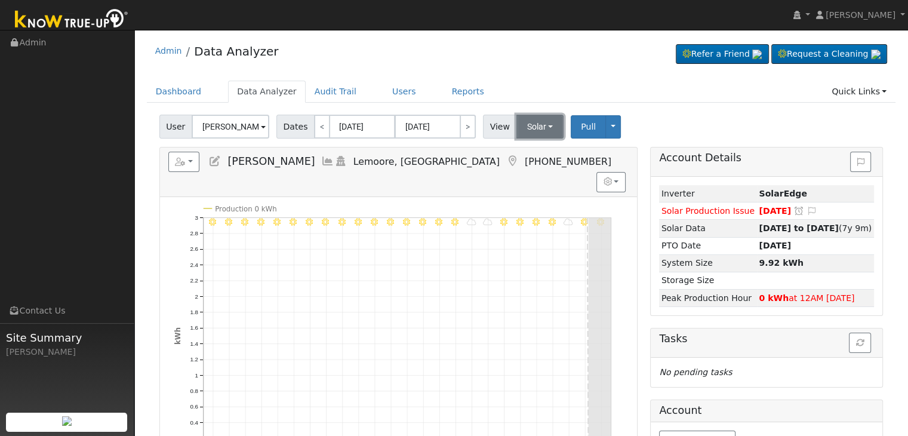
click at [542, 129] on button "Solar" at bounding box center [540, 127] width 48 height 24
click at [538, 149] on link "Utility" at bounding box center [555, 153] width 83 height 17
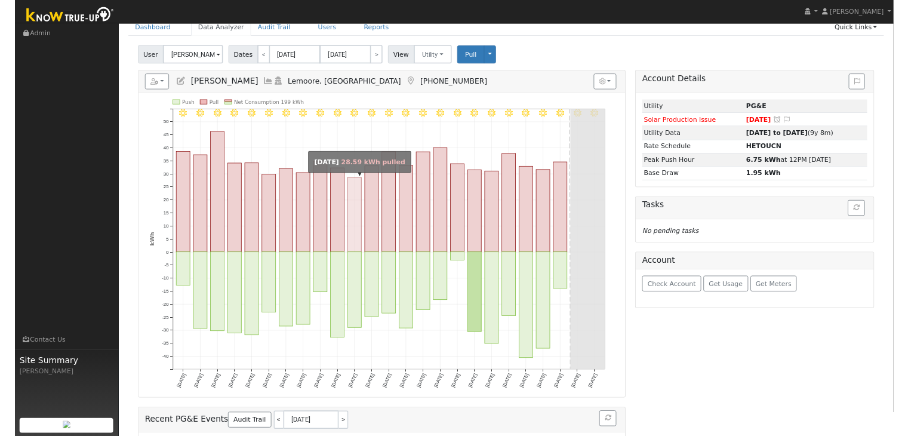
scroll to position [60, 0]
